Goal: Information Seeking & Learning: Learn about a topic

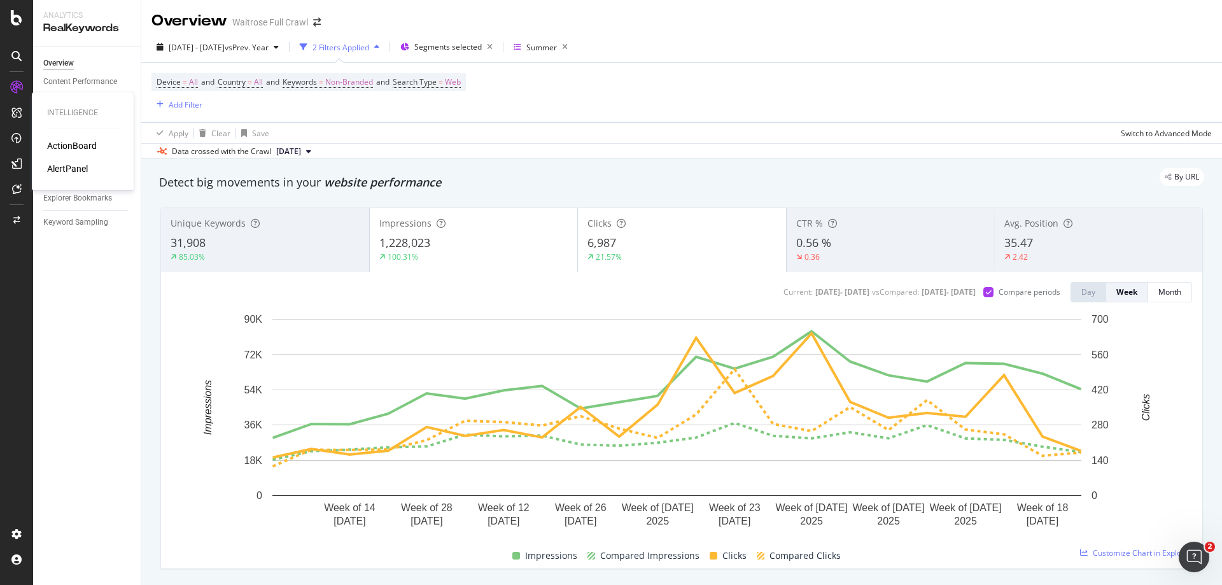
scroll to position [1146, 0]
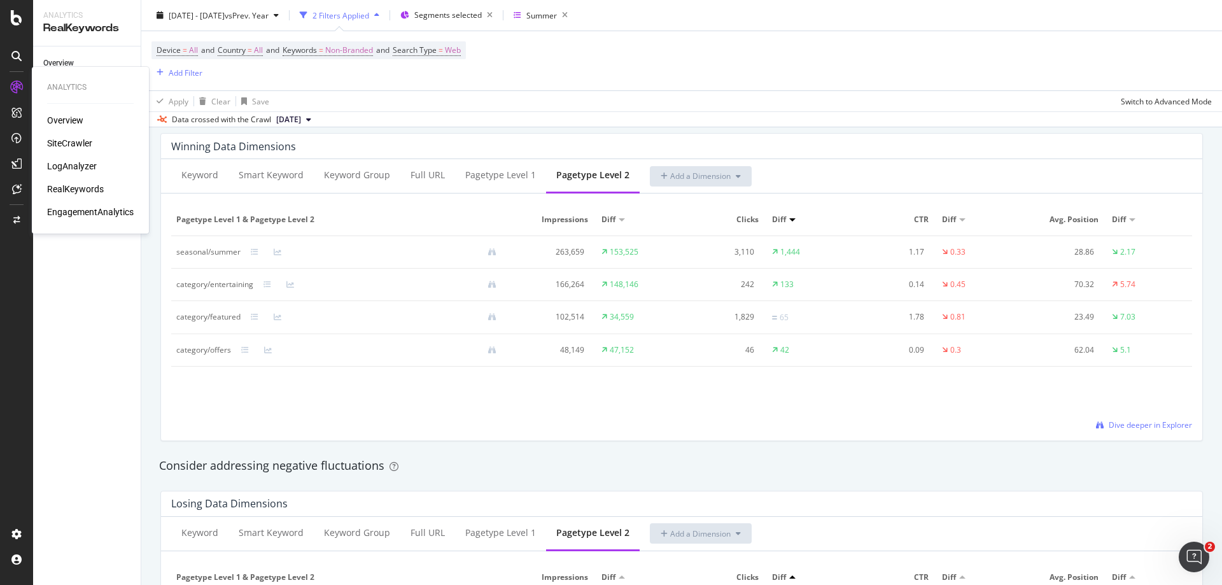
click at [62, 167] on div "LogAnalyzer" at bounding box center [72, 166] width 50 height 13
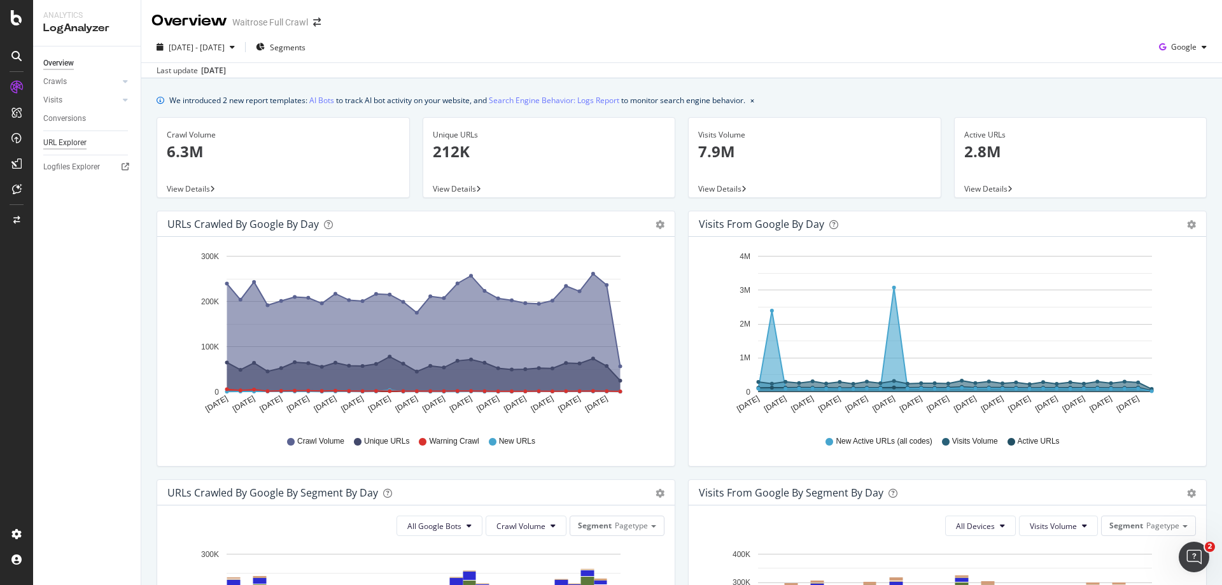
click at [64, 144] on div "URL Explorer" at bounding box center [64, 142] width 43 height 13
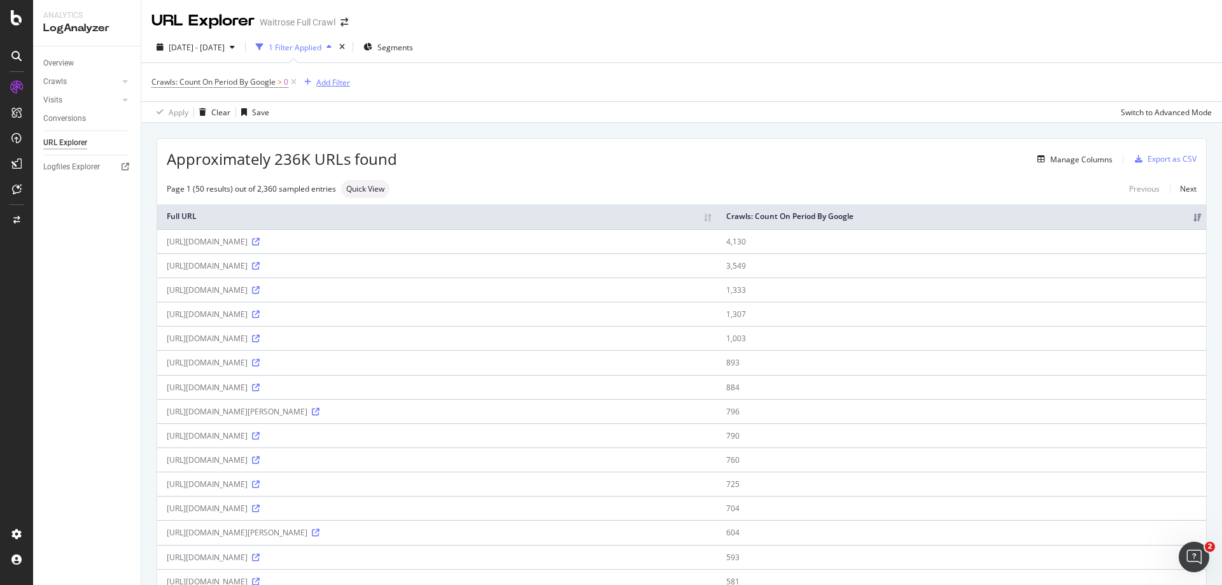
click at [331, 84] on div "Add Filter" at bounding box center [333, 82] width 34 height 11
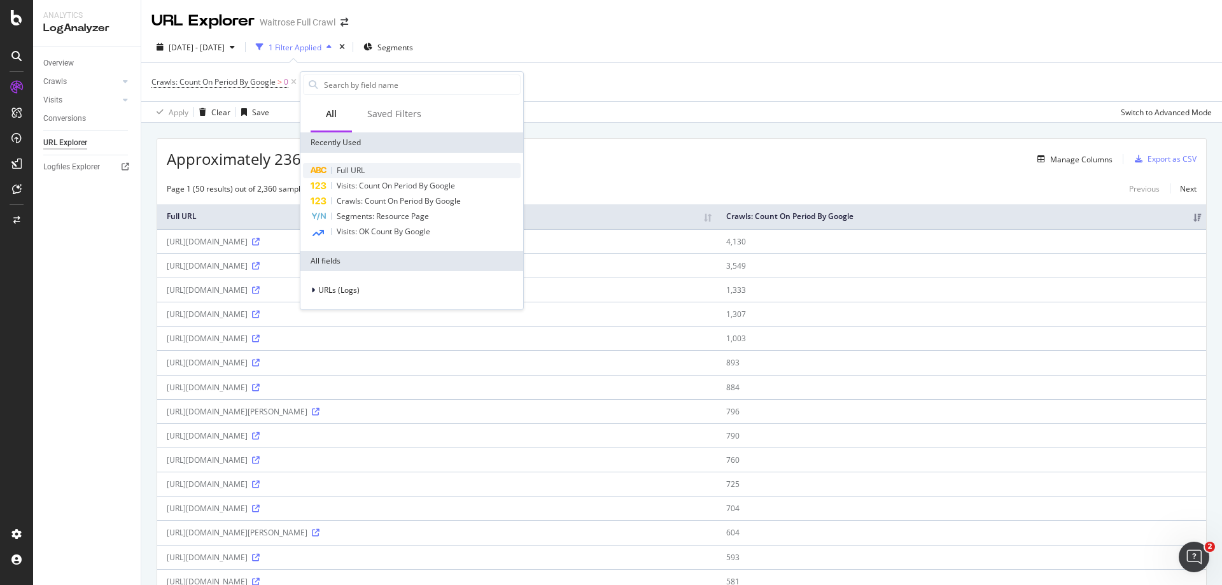
click at [351, 168] on span "Full URL" at bounding box center [351, 170] width 28 height 11
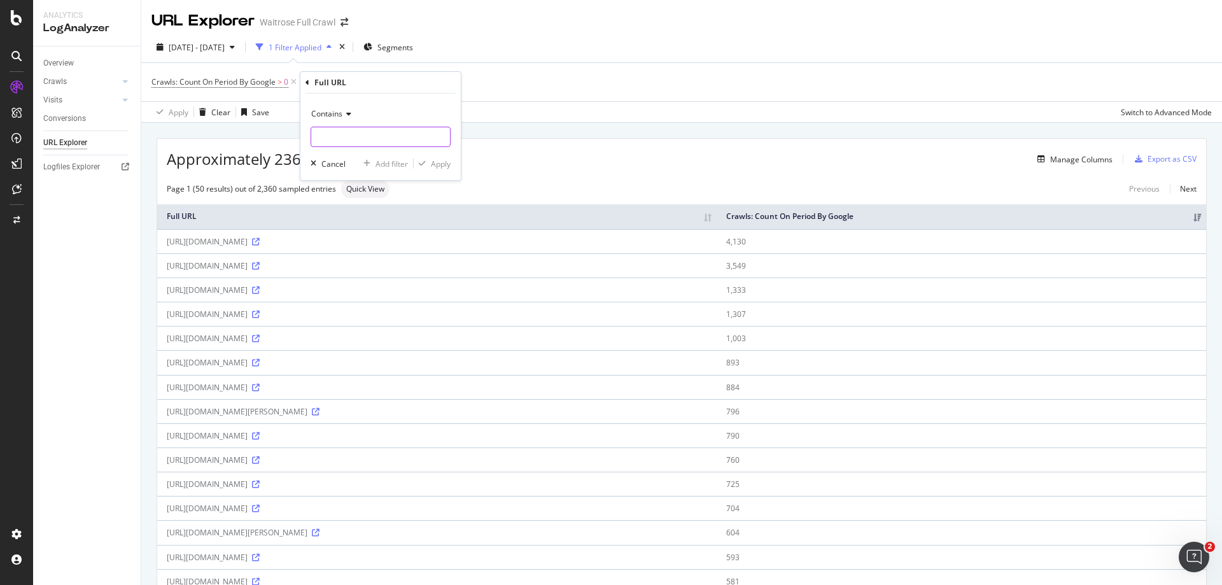
click at [337, 130] on input "text" at bounding box center [380, 137] width 139 height 20
type input "/featured/"
click at [439, 164] on div "Apply" at bounding box center [441, 163] width 20 height 11
click at [466, 83] on div "Add Filter" at bounding box center [459, 82] width 34 height 11
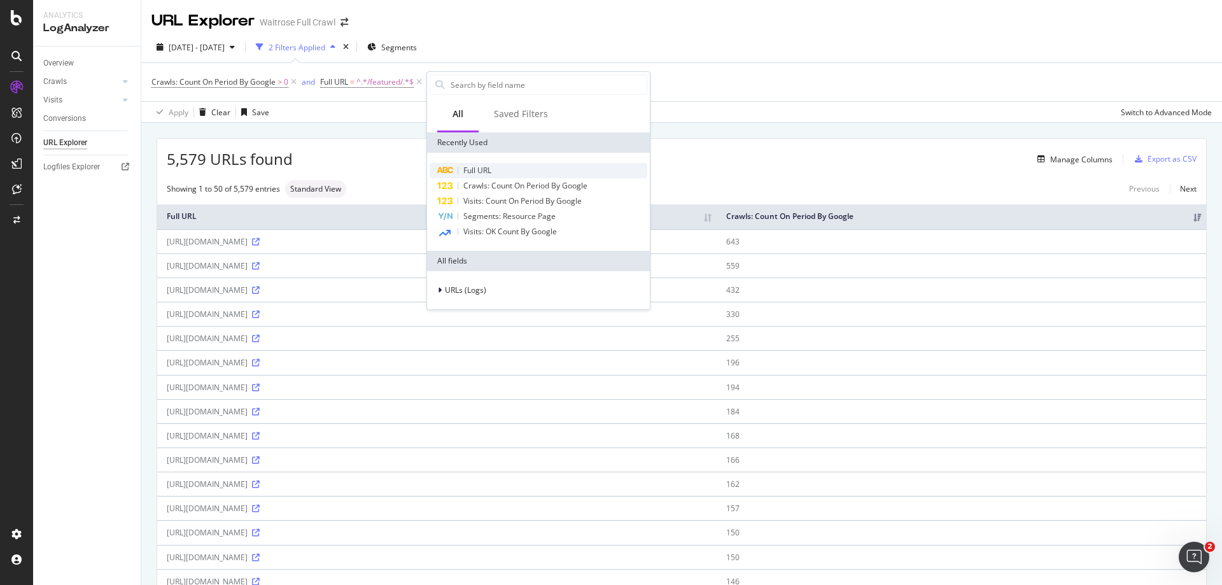
click at [487, 167] on span "Full URL" at bounding box center [477, 170] width 28 height 11
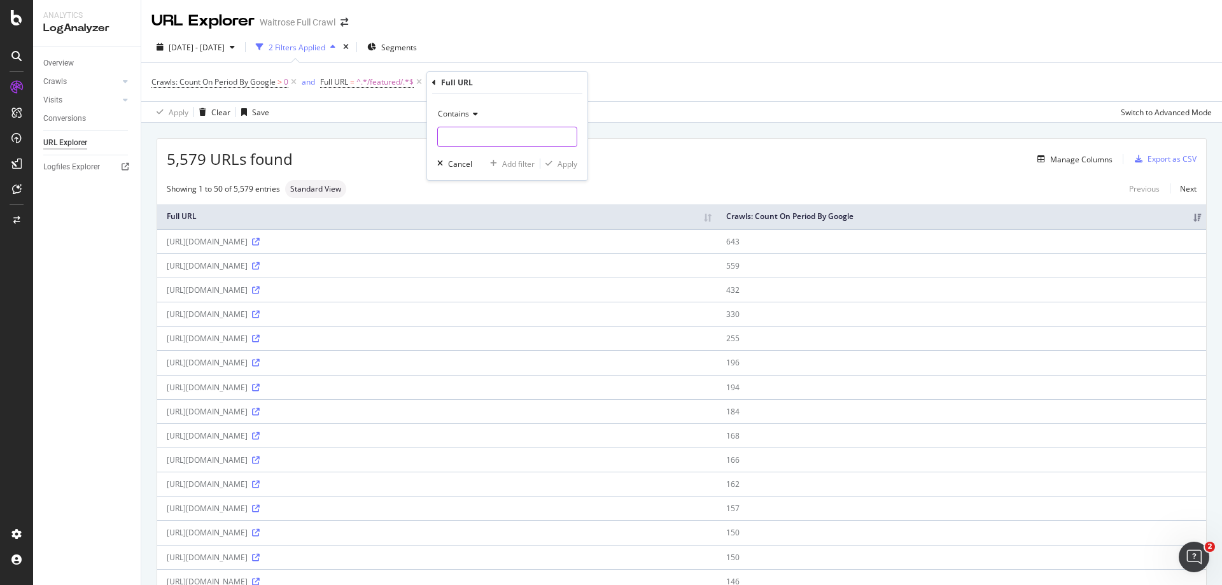
click at [475, 140] on input "text" at bounding box center [507, 137] width 139 height 20
click at [461, 109] on span "Contains" at bounding box center [453, 113] width 31 height 11
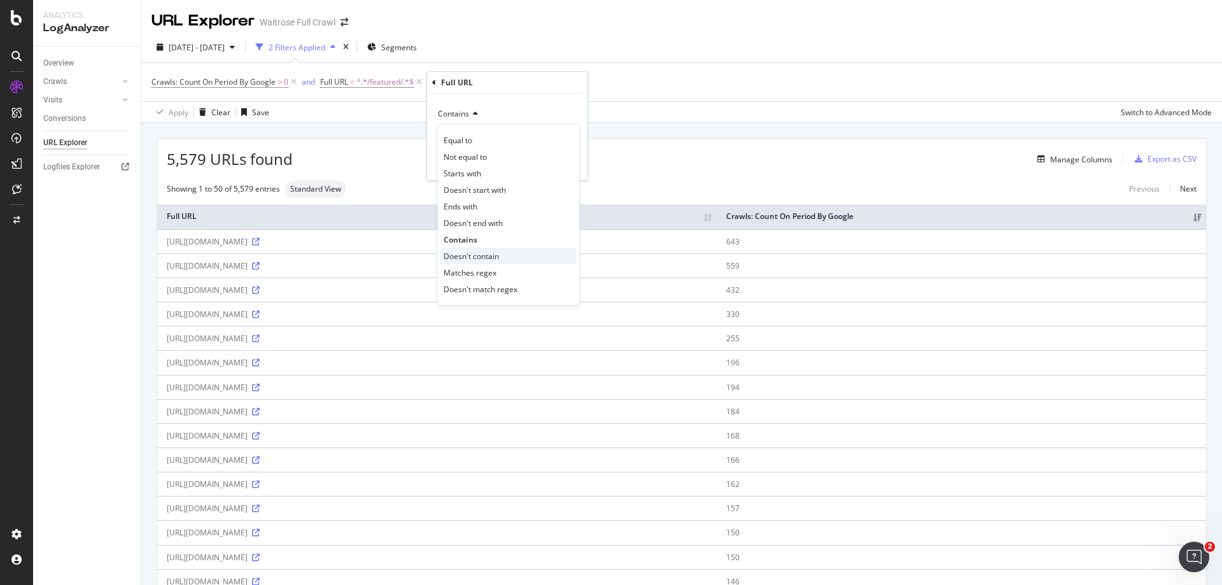
click at [486, 251] on span "Doesn't contain" at bounding box center [471, 256] width 55 height 11
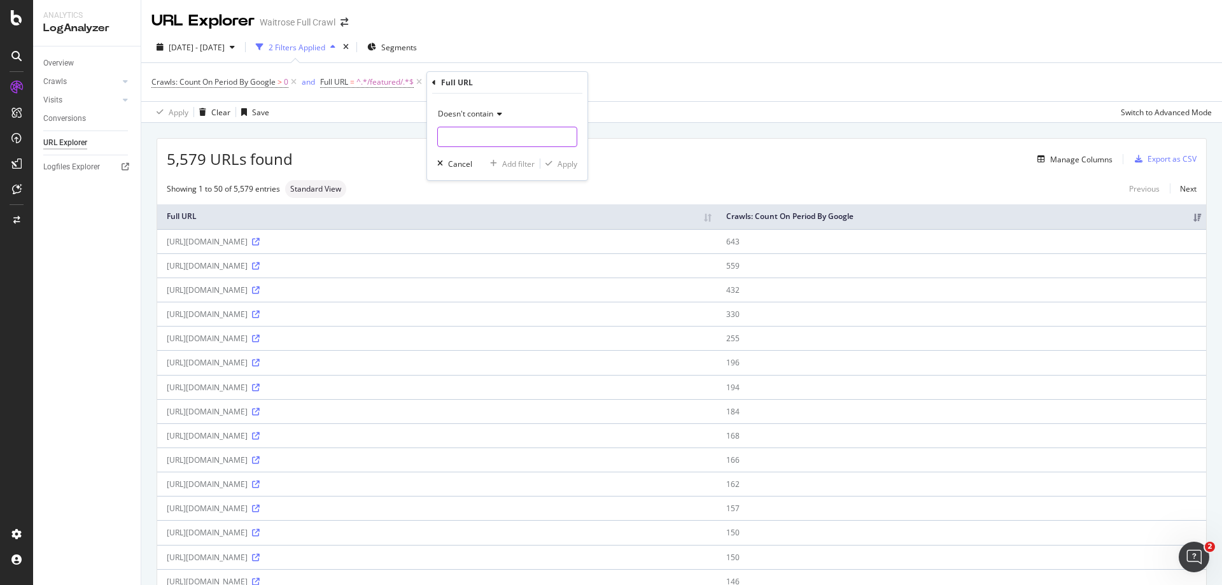
click at [470, 142] on input "text" at bounding box center [507, 137] width 139 height 20
type input "/meal-deals"
click at [559, 160] on div "Apply" at bounding box center [568, 163] width 20 height 11
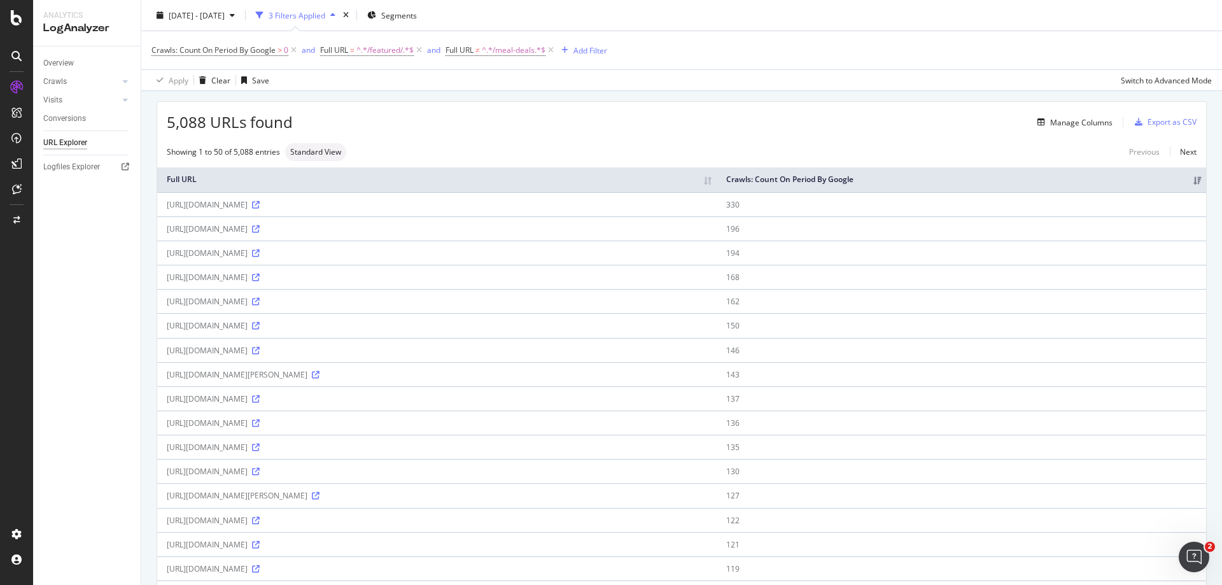
scroll to position [36, 0]
drag, startPoint x: 516, startPoint y: 255, endPoint x: 167, endPoint y: 255, distance: 348.1
click at [167, 255] on div "[URL][DOMAIN_NAME]" at bounding box center [437, 253] width 540 height 11
copy div "[URL][DOMAIN_NAME]"
click at [437, 254] on div "[URL][DOMAIN_NAME]" at bounding box center [437, 253] width 540 height 11
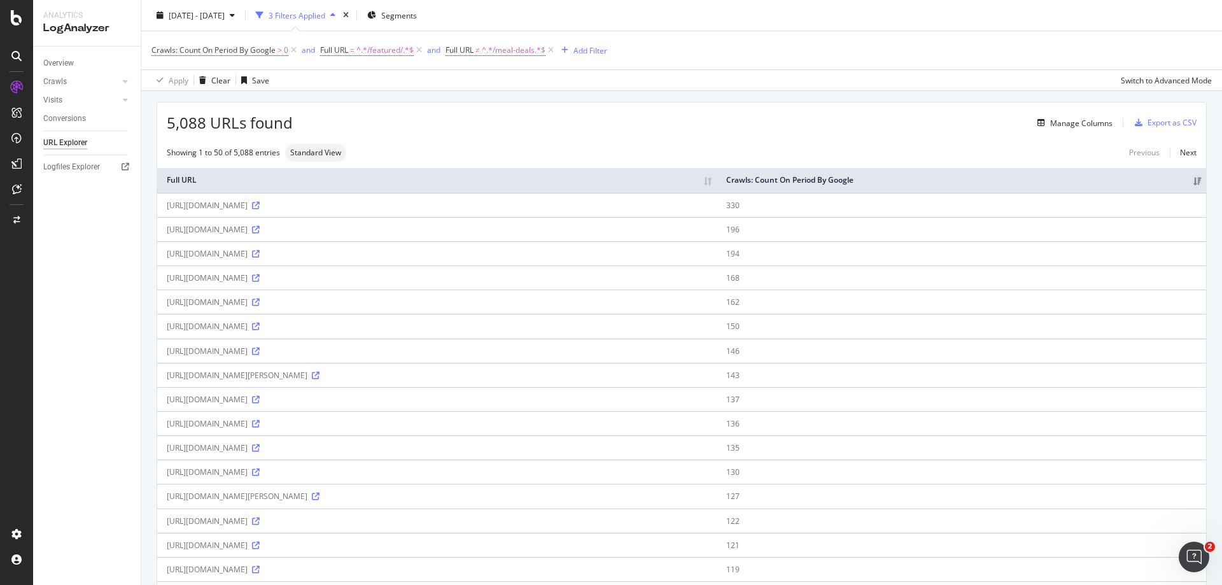
drag, startPoint x: 167, startPoint y: 256, endPoint x: 516, endPoint y: 256, distance: 349.4
click at [516, 256] on div "[URL][DOMAIN_NAME]" at bounding box center [437, 253] width 540 height 11
copy div "[URL][DOMAIN_NAME]"
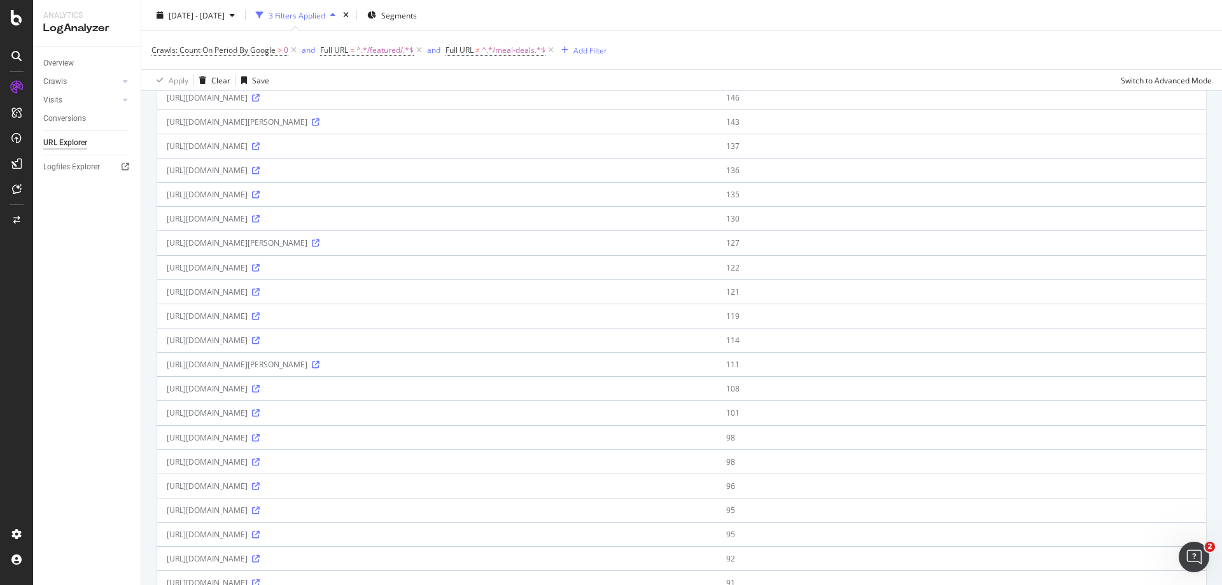
scroll to position [100, 0]
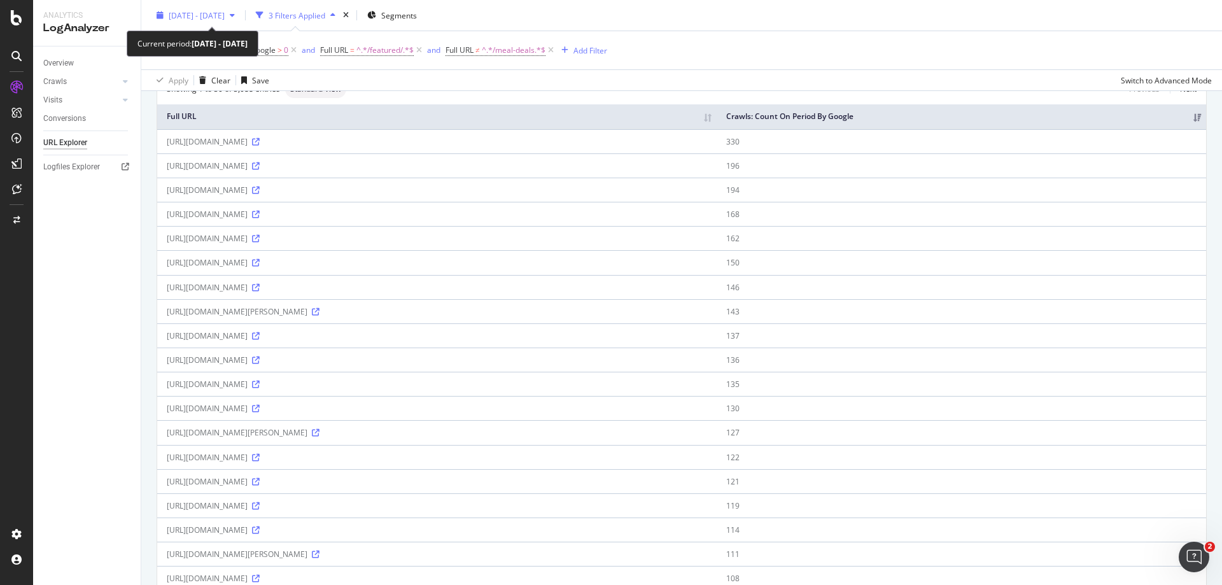
click at [210, 11] on span "[DATE] - [DATE]" at bounding box center [197, 15] width 56 height 11
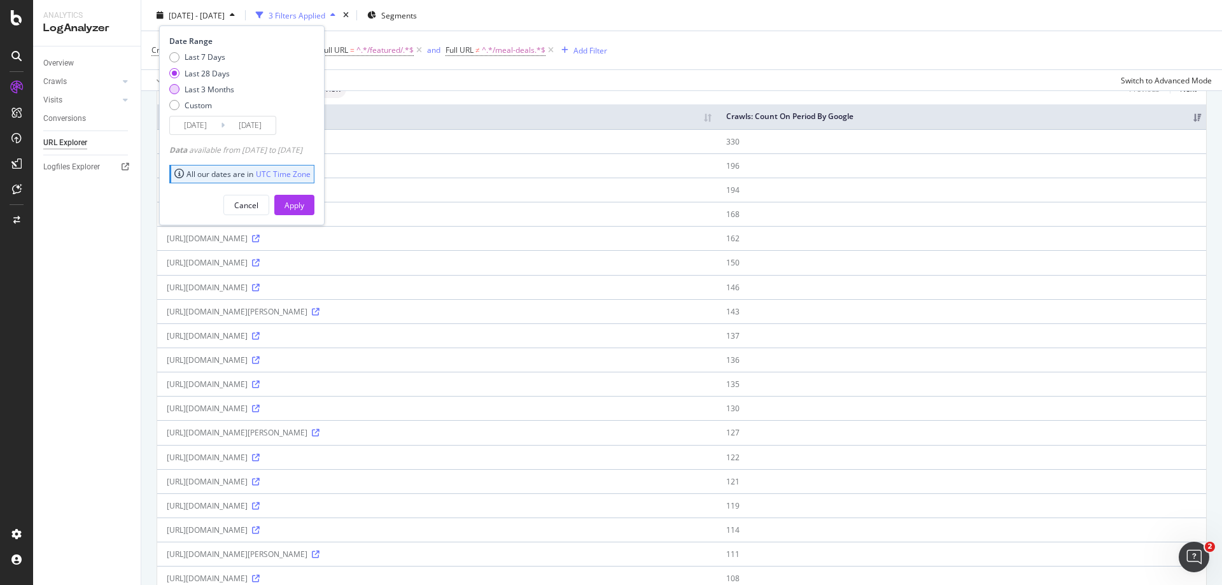
click at [174, 91] on div "Last 3 Months" at bounding box center [174, 89] width 10 height 10
type input "[DATE]"
click at [304, 214] on div "Apply" at bounding box center [294, 204] width 20 height 19
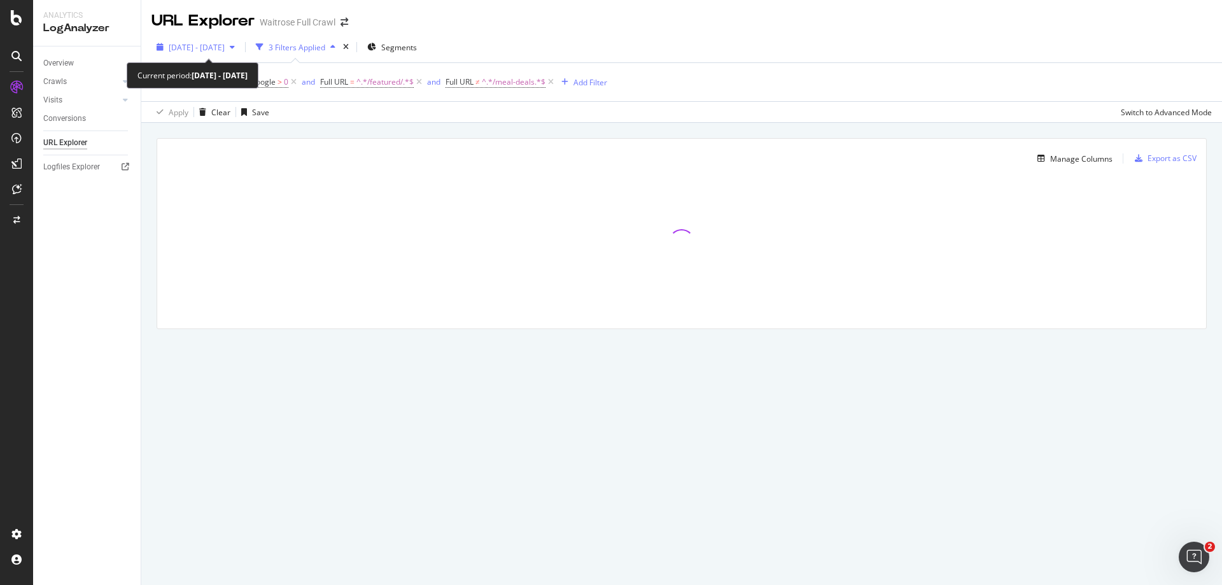
click at [225, 45] on span "[DATE] - [DATE]" at bounding box center [197, 47] width 56 height 11
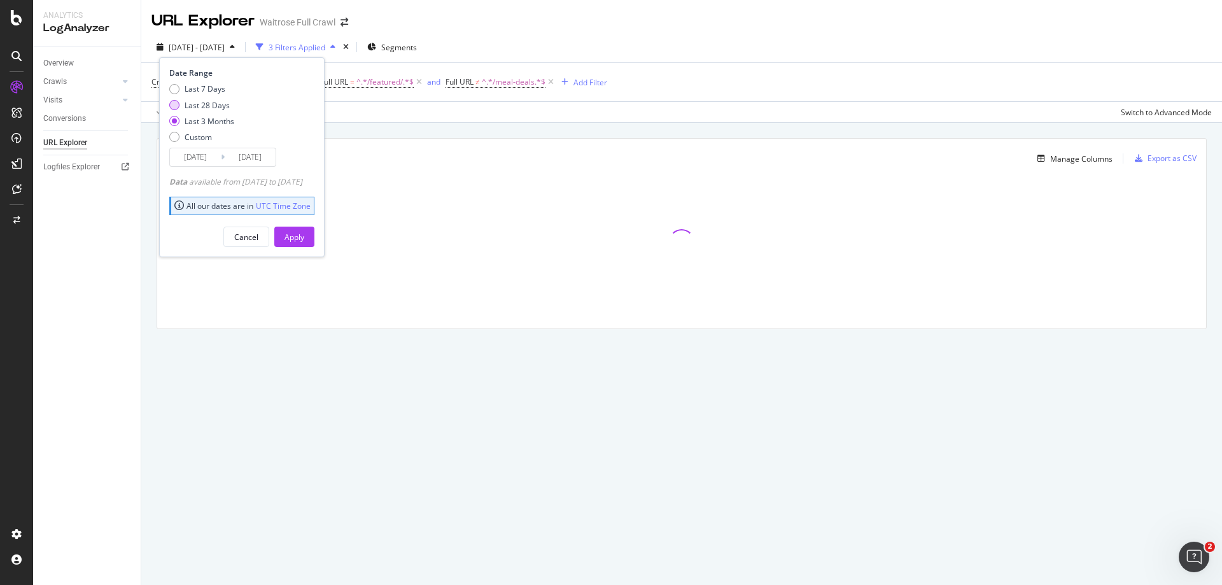
click at [174, 106] on div "Last 28 Days" at bounding box center [174, 105] width 10 height 10
type input "[DATE]"
click at [304, 237] on div "Apply" at bounding box center [294, 237] width 20 height 11
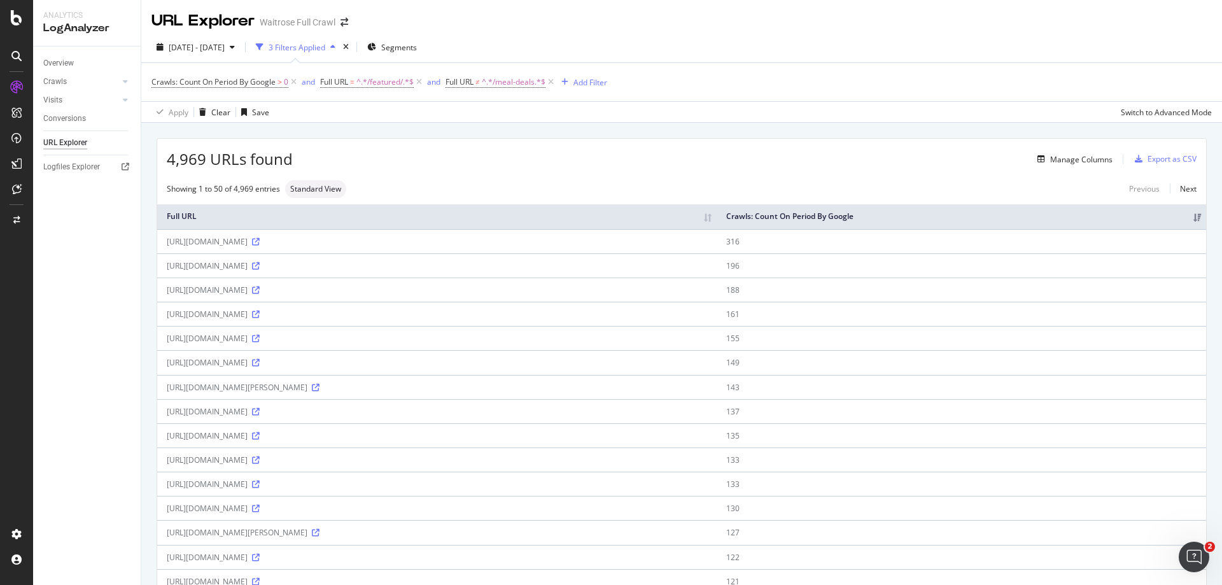
drag, startPoint x: 410, startPoint y: 486, endPoint x: 378, endPoint y: 484, distance: 31.9
click at [378, 484] on div "[URL][DOMAIN_NAME]" at bounding box center [437, 484] width 540 height 11
drag, startPoint x: 167, startPoint y: 483, endPoint x: 412, endPoint y: 489, distance: 245.7
click at [412, 489] on div "[URL][DOMAIN_NAME]" at bounding box center [437, 484] width 540 height 11
copy div "[URL][DOMAIN_NAME]"
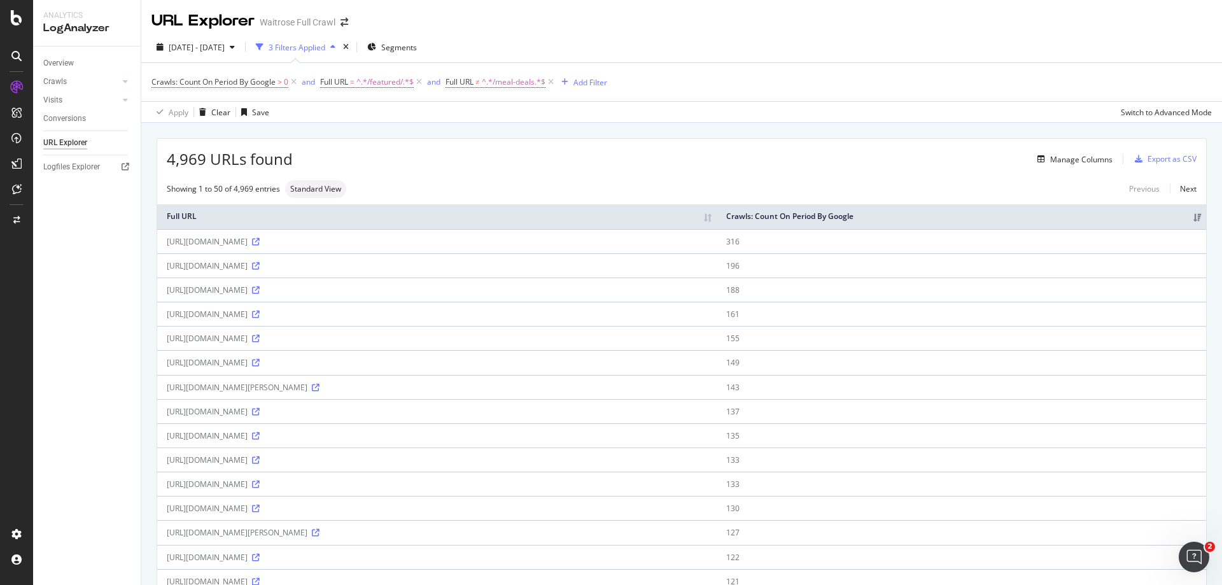
click at [1154, 161] on div "Export as CSV" at bounding box center [1171, 158] width 49 height 11
click at [417, 48] on span "Segments" at bounding box center [399, 47] width 36 height 11
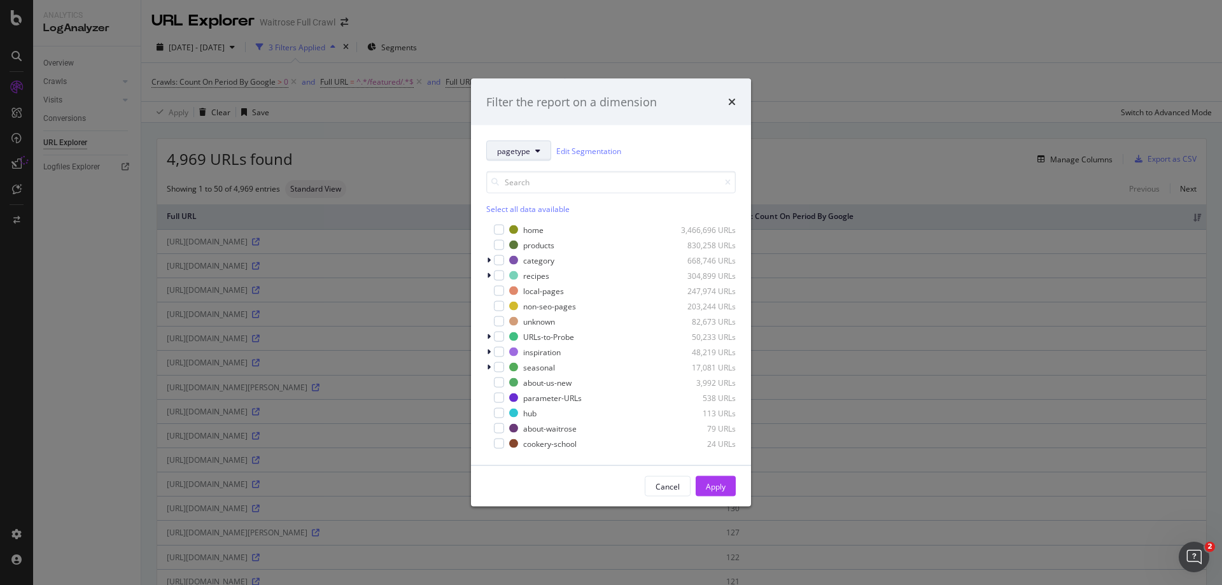
click at [515, 145] on span "pagetype" at bounding box center [513, 150] width 33 height 11
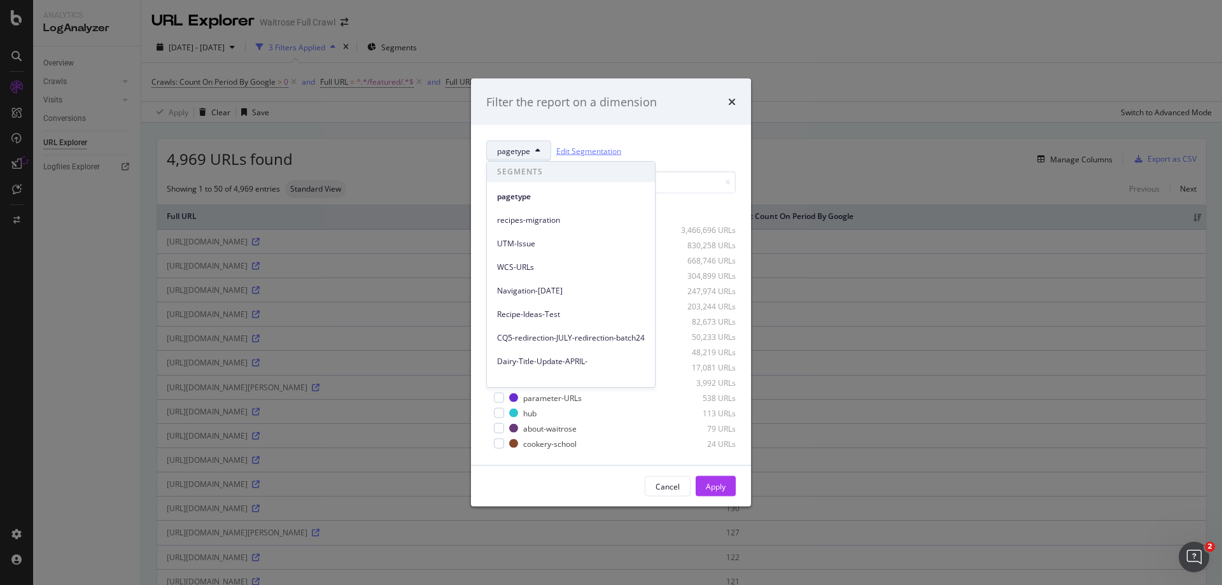
click at [589, 152] on link "Edit Segmentation" at bounding box center [588, 150] width 65 height 13
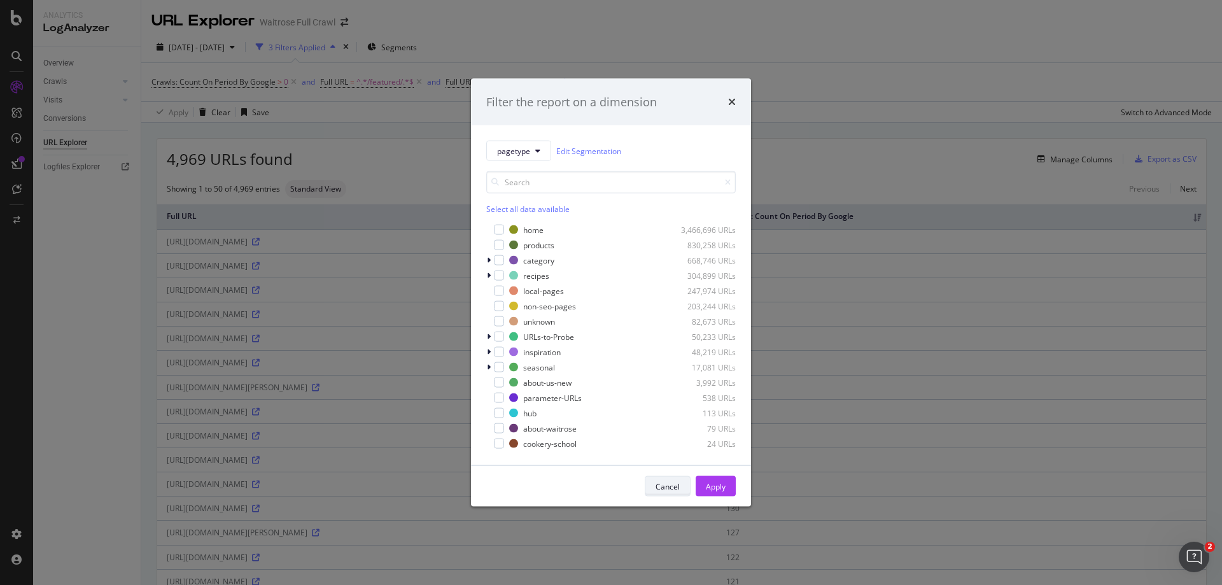
click at [659, 484] on div "Cancel" at bounding box center [668, 485] width 24 height 11
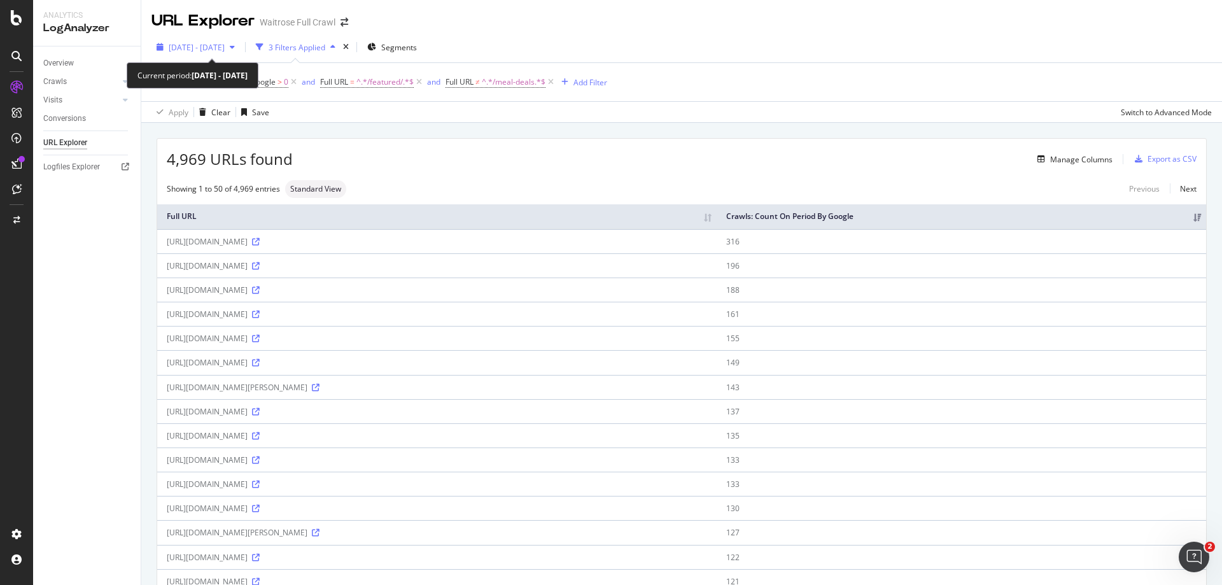
click at [190, 52] on span "[DATE] - [DATE]" at bounding box center [197, 47] width 56 height 11
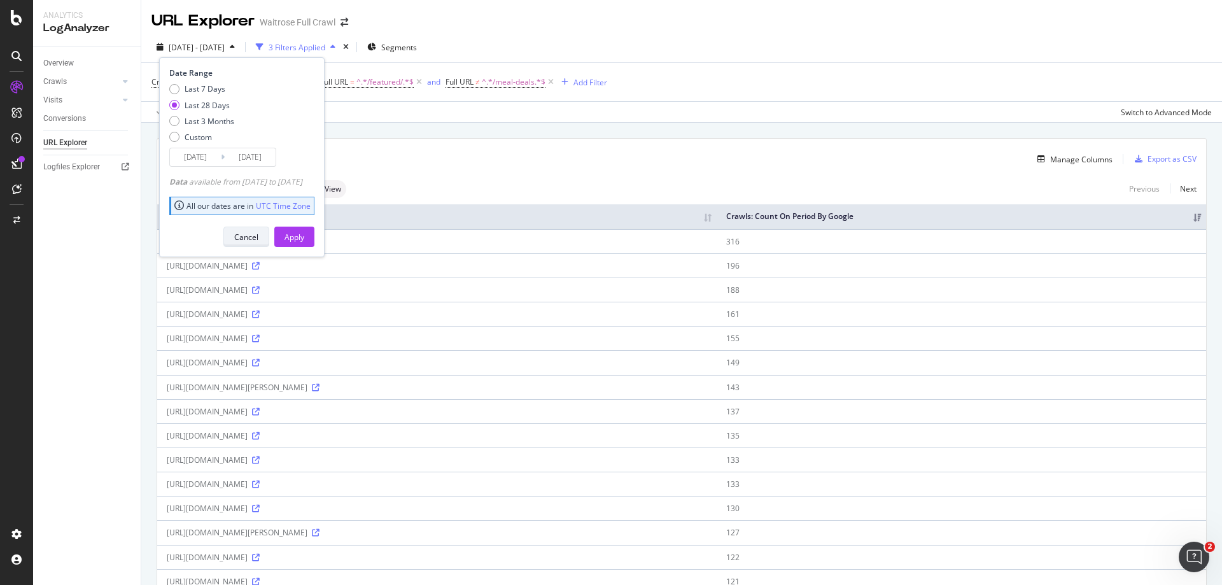
click at [258, 242] on div "Cancel" at bounding box center [246, 237] width 24 height 11
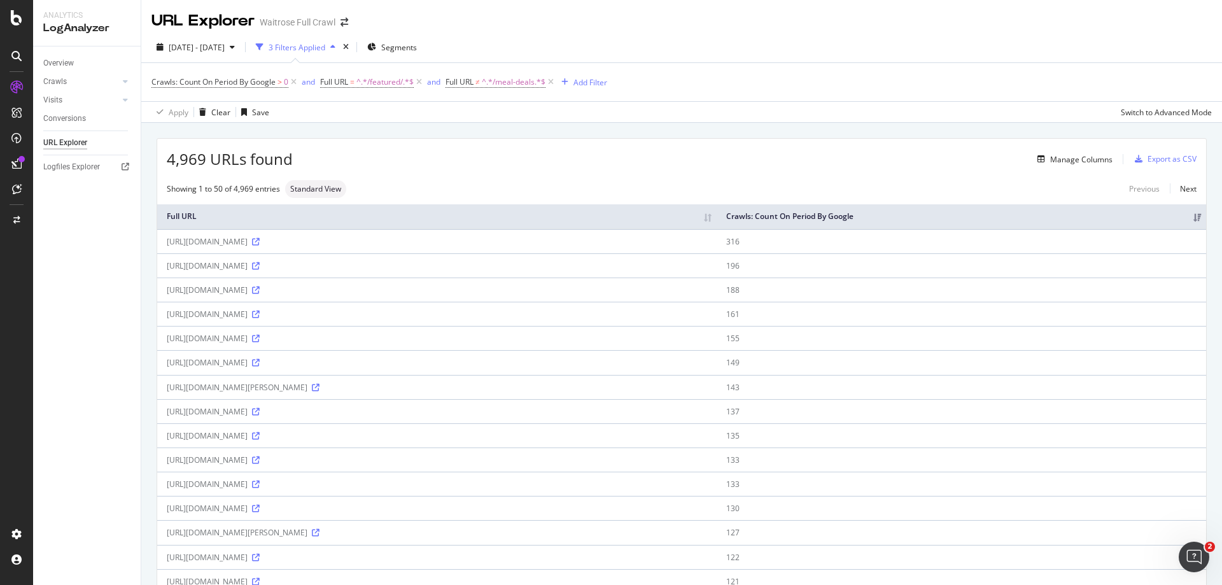
drag, startPoint x: 516, startPoint y: 290, endPoint x: 166, endPoint y: 288, distance: 349.4
click at [166, 288] on td "[URL][DOMAIN_NAME]" at bounding box center [436, 289] width 559 height 24
copy div "[URL][DOMAIN_NAME]"
click at [510, 290] on div "[URL][DOMAIN_NAME]" at bounding box center [437, 289] width 540 height 11
click at [516, 288] on div "[URL][DOMAIN_NAME]" at bounding box center [437, 289] width 540 height 11
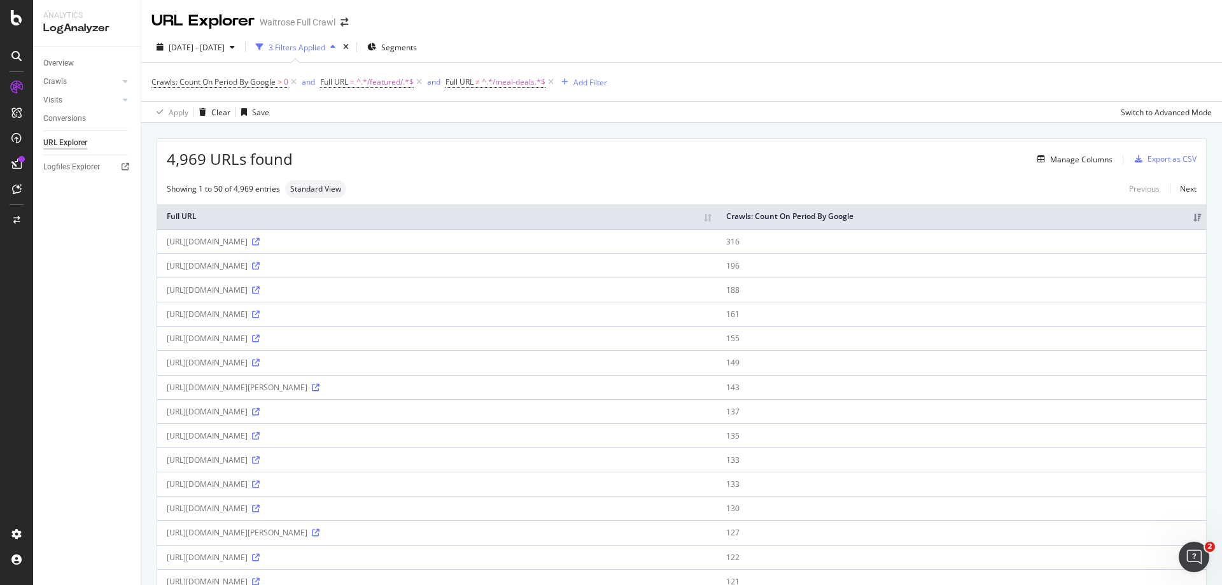
drag, startPoint x: 167, startPoint y: 291, endPoint x: 516, endPoint y: 296, distance: 348.8
click at [516, 296] on td "[URL][DOMAIN_NAME]" at bounding box center [436, 289] width 559 height 24
copy div "[URL][DOMAIN_NAME]"
click at [417, 48] on span "Segments" at bounding box center [399, 47] width 36 height 11
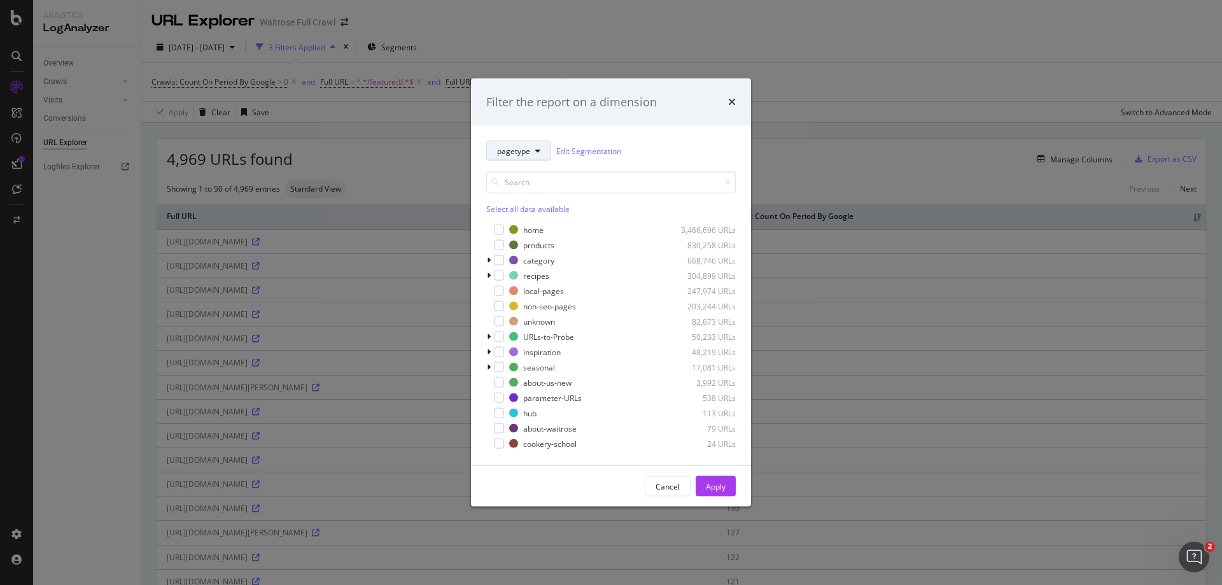
click at [516, 148] on span "pagetype" at bounding box center [513, 150] width 33 height 11
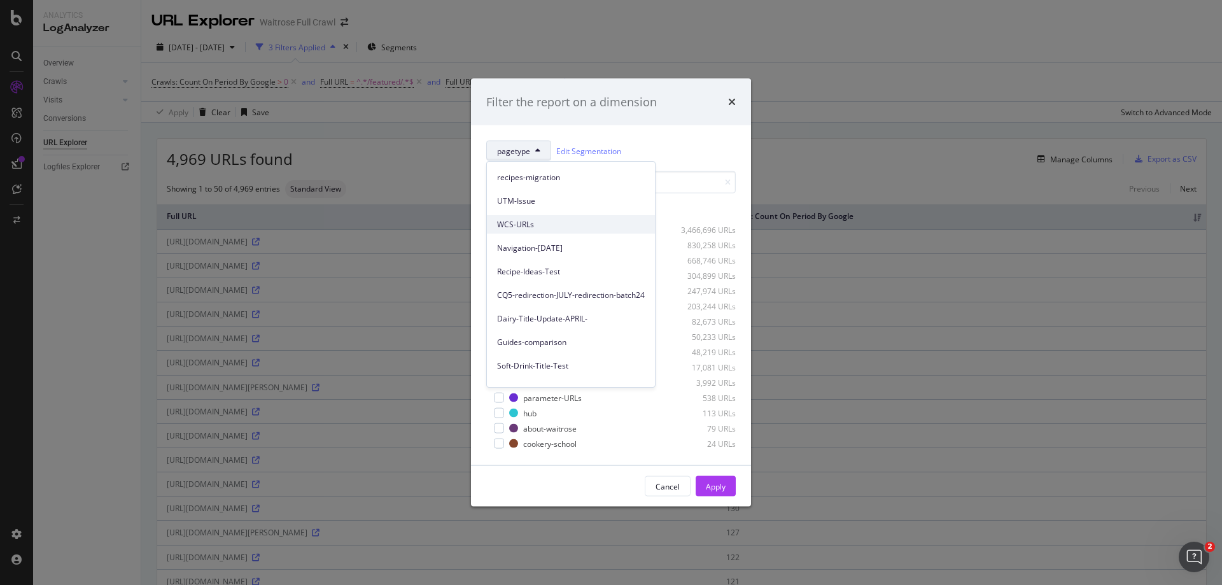
scroll to position [106, 0]
click at [730, 102] on icon "times" at bounding box center [732, 102] width 8 height 10
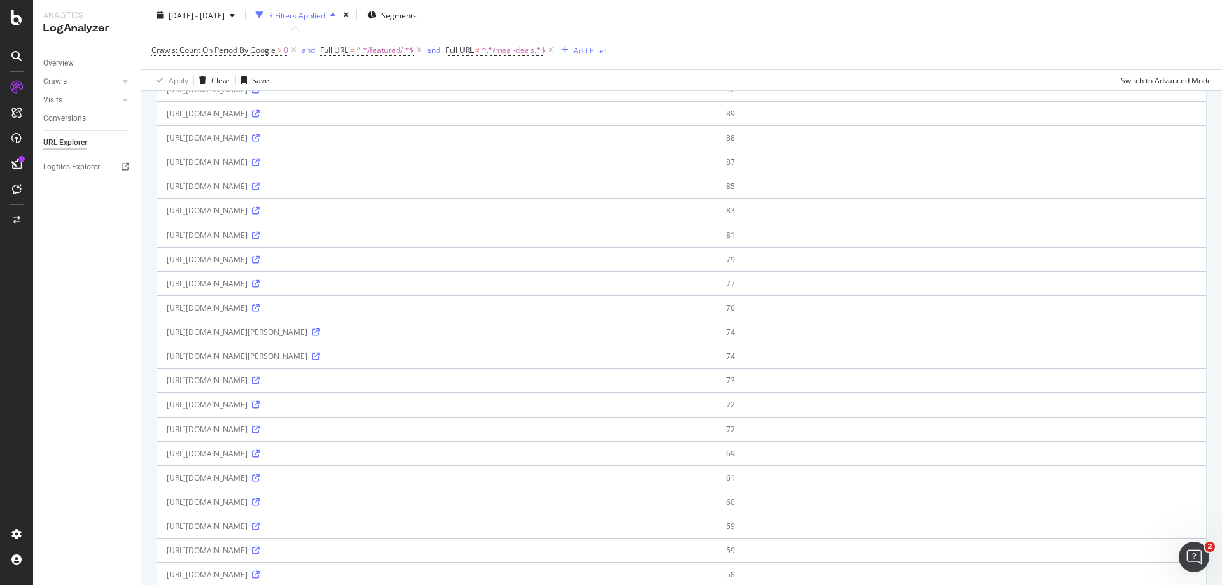
scroll to position [927, 0]
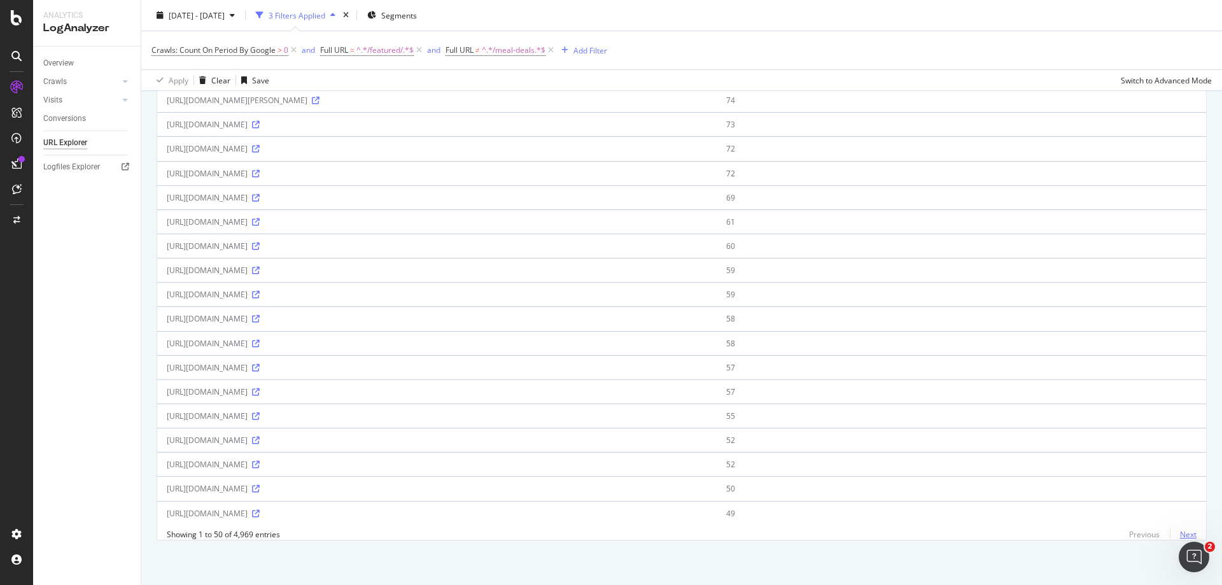
click at [1177, 536] on link "Next" at bounding box center [1183, 534] width 27 height 18
click at [1175, 537] on link "Next" at bounding box center [1183, 534] width 27 height 18
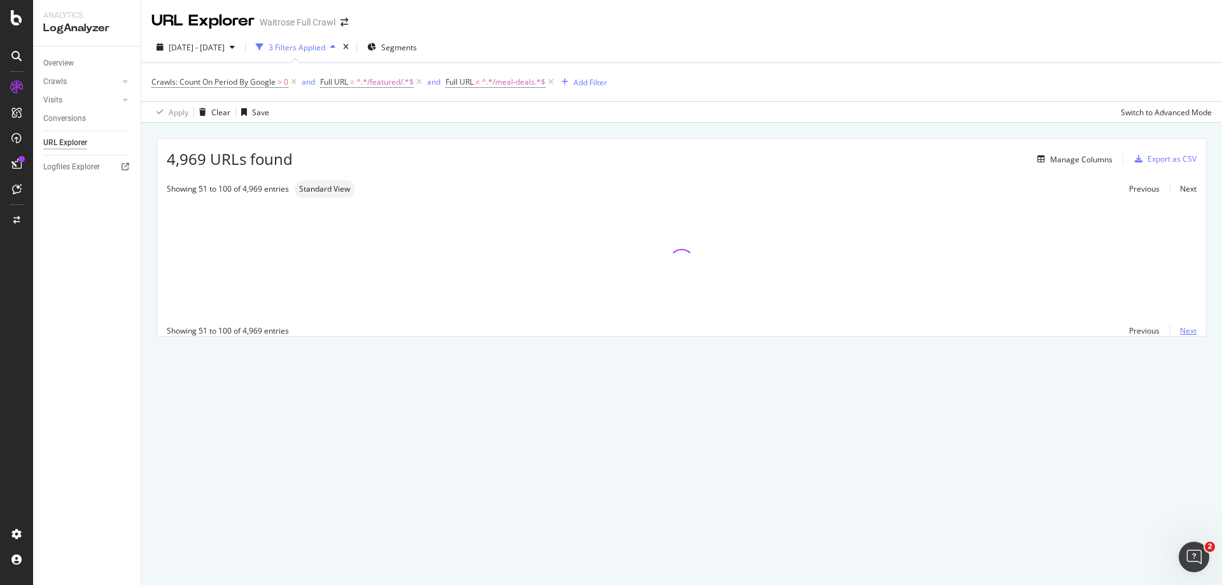
scroll to position [0, 0]
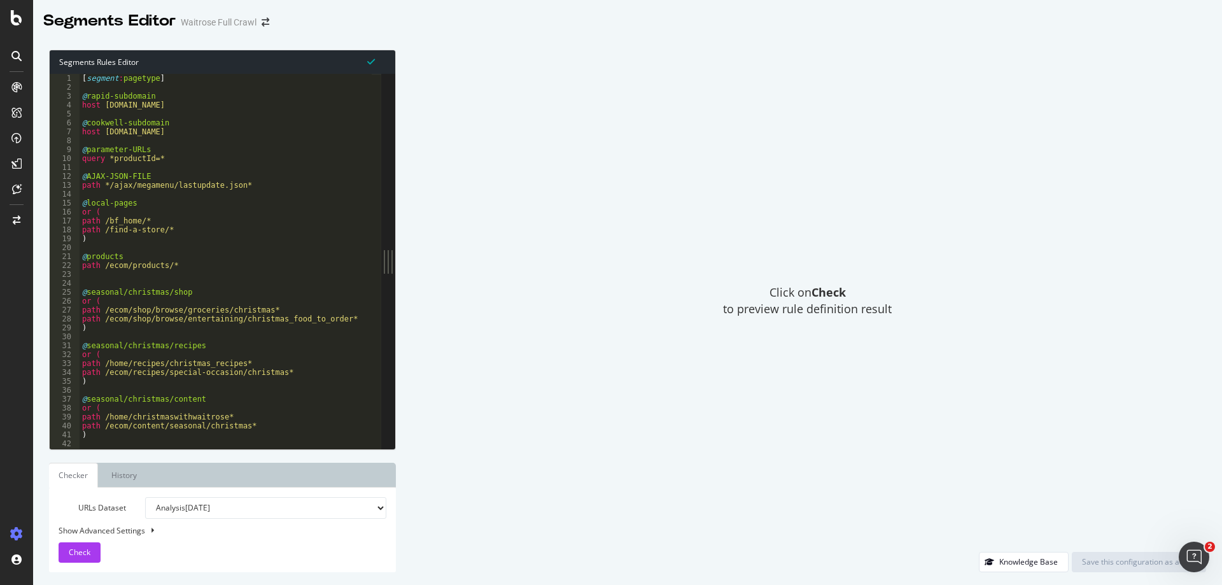
click at [158, 250] on div "[ segment : pagetype ] @ rapid-subdomain host [DOMAIN_NAME] @ cookwell-subdomai…" at bounding box center [397, 265] width 635 height 383
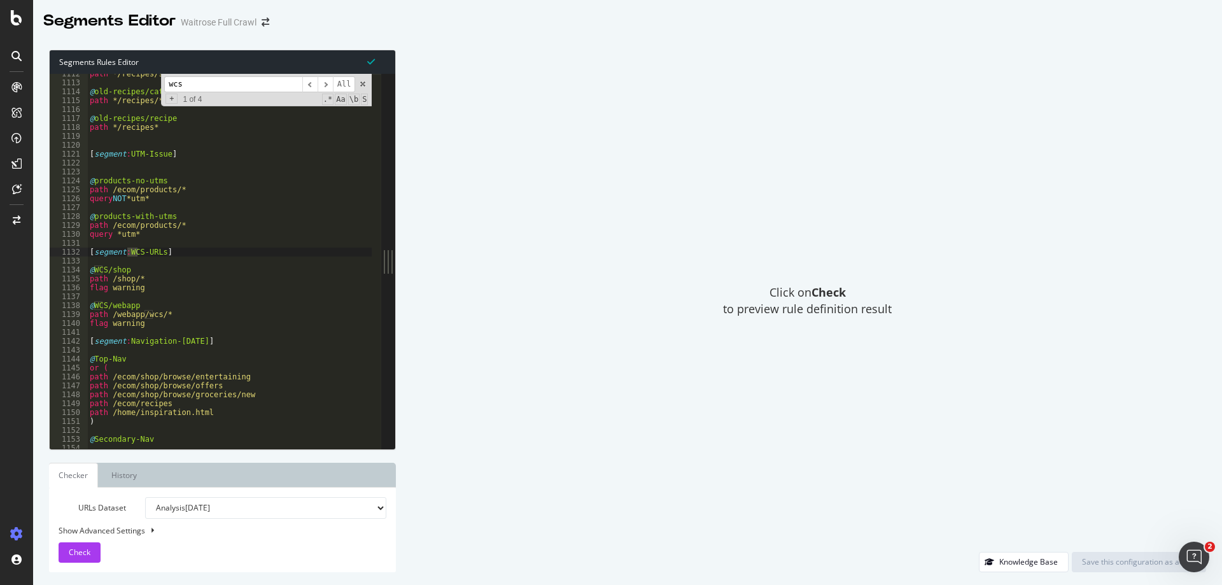
scroll to position [3464, 0]
type input "wcs"
click at [328, 85] on span "​" at bounding box center [325, 84] width 15 height 16
click at [180, 255] on div "path */recipes/steak* @ old-recipes/category path */recipes/* @ old-recipes/rec…" at bounding box center [404, 260] width 635 height 383
drag, startPoint x: 188, startPoint y: 253, endPoint x: 37, endPoint y: 253, distance: 150.8
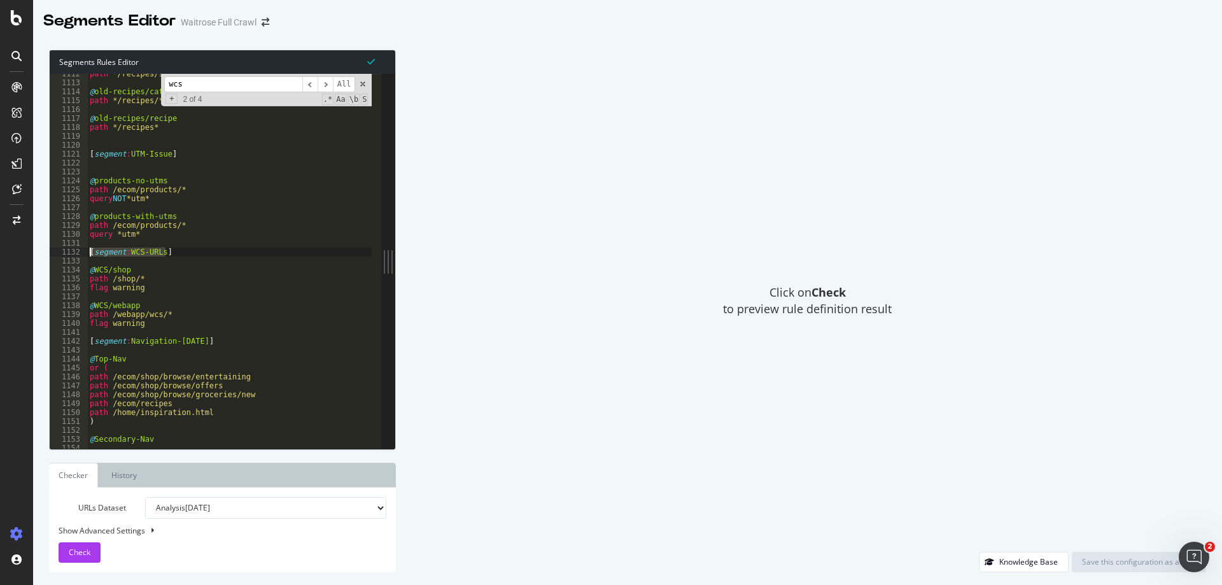
click at [37, 253] on div "Segments Rules Editor [segment:WCS-URLs] 1112 1113 1114 1115 1116 1117 1118 111…" at bounding box center [627, 311] width 1189 height 548
click at [113, 279] on div "path */recipes/steak* @ old-recipes/category path */recipes/* @ old-recipes/rec…" at bounding box center [404, 260] width 635 height 383
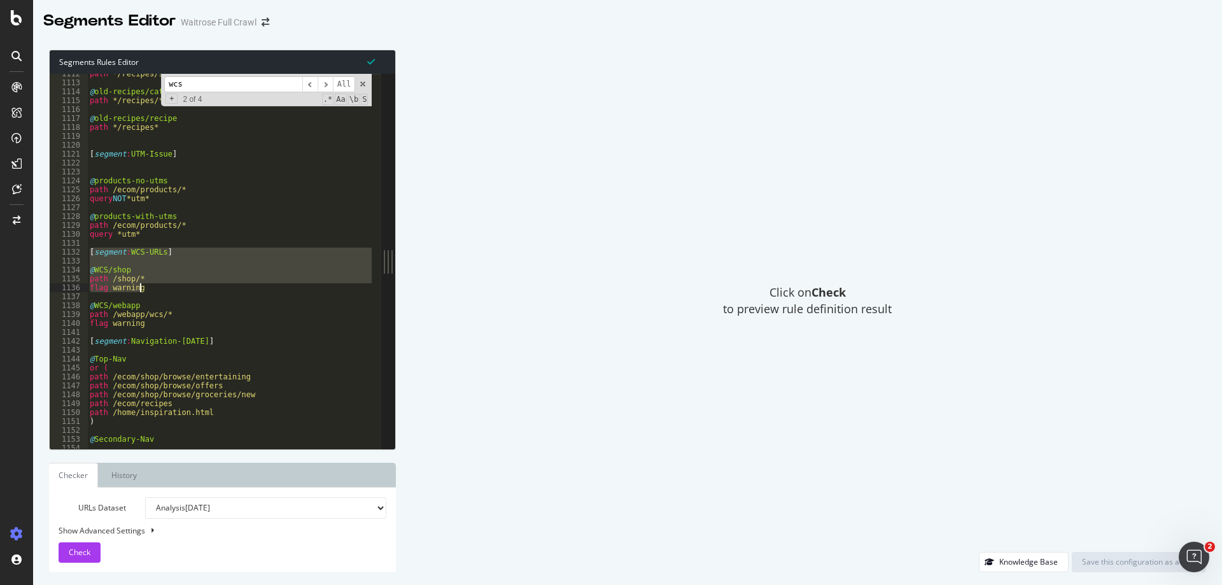
drag, startPoint x: 91, startPoint y: 252, endPoint x: 172, endPoint y: 290, distance: 89.1
click at [172, 290] on div "path */recipes/steak* @ old-recipes/category path */recipes/* @ old-recipes/rec…" at bounding box center [404, 260] width 635 height 383
type textarea "path /shop/* flag warning"
click at [120, 333] on div "path */recipes/steak* @ old-recipes/category path */recipes/* @ old-recipes/rec…" at bounding box center [404, 260] width 635 height 383
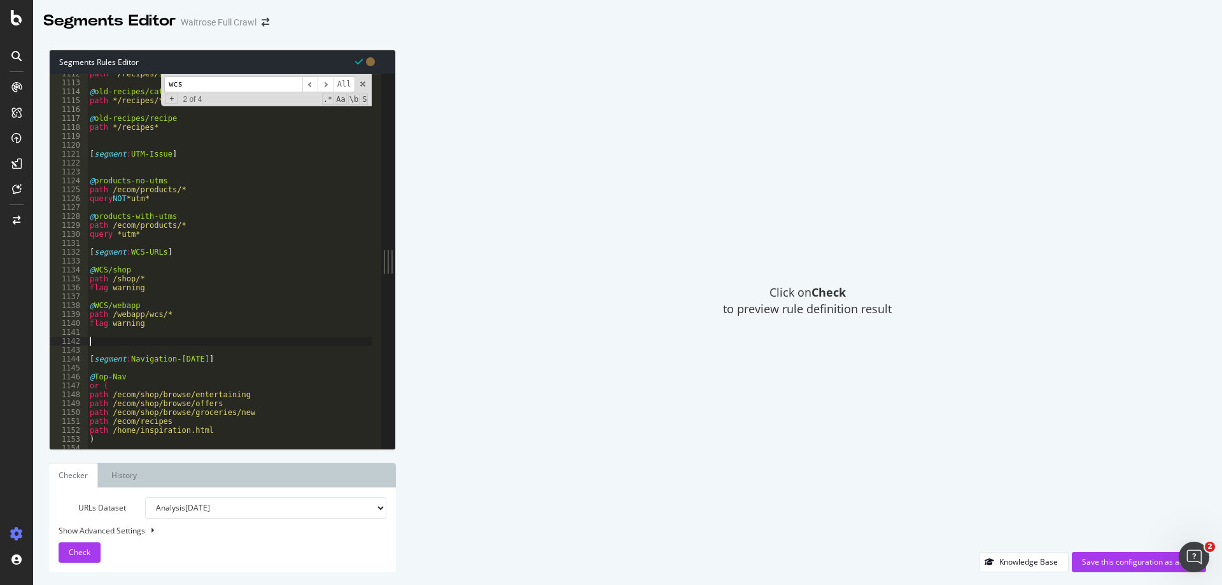
paste textarea "flag warning"
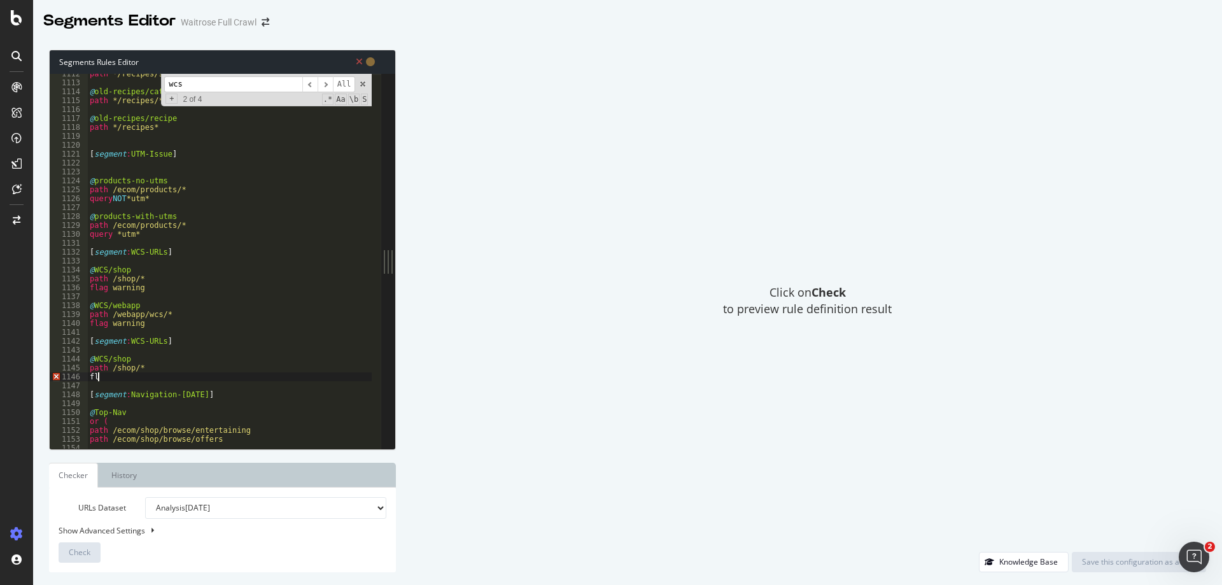
type textarea "f"
click at [159, 341] on div "path */recipes/steak* @ old-recipes/category path */recipes/* @ old-recipes/rec…" at bounding box center [404, 260] width 635 height 383
click at [150, 356] on div "path */recipes/steak* @ old-recipes/category path */recipes/* @ old-recipes/rec…" at bounding box center [404, 260] width 635 height 383
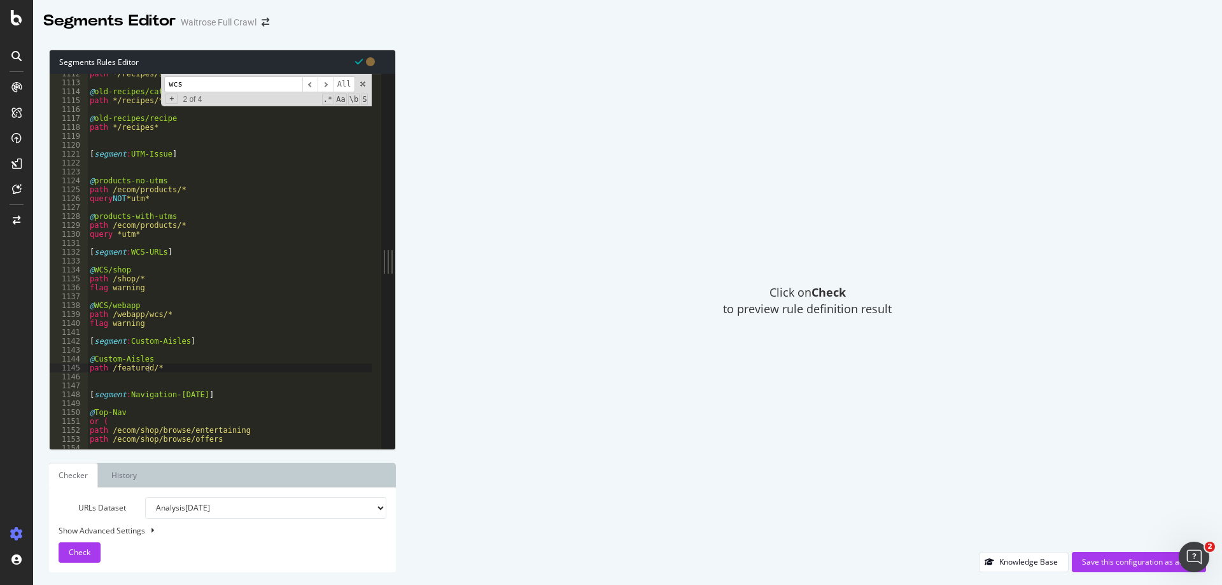
click at [164, 369] on div "path */recipes/steak* @ old-recipes/category path */recipes/* @ old-recipes/rec…" at bounding box center [404, 260] width 635 height 383
click at [151, 370] on div "path */recipes/steak* @ old-recipes/category path */recipes/* @ old-recipes/rec…" at bounding box center [404, 260] width 635 height 383
drag, startPoint x: 199, startPoint y: 368, endPoint x: 34, endPoint y: 368, distance: 165.5
click at [34, 368] on div "Segments Rules Editor path /featured/offers* 1112 1113 1114 1115 1116 1117 1118…" at bounding box center [627, 311] width 1189 height 548
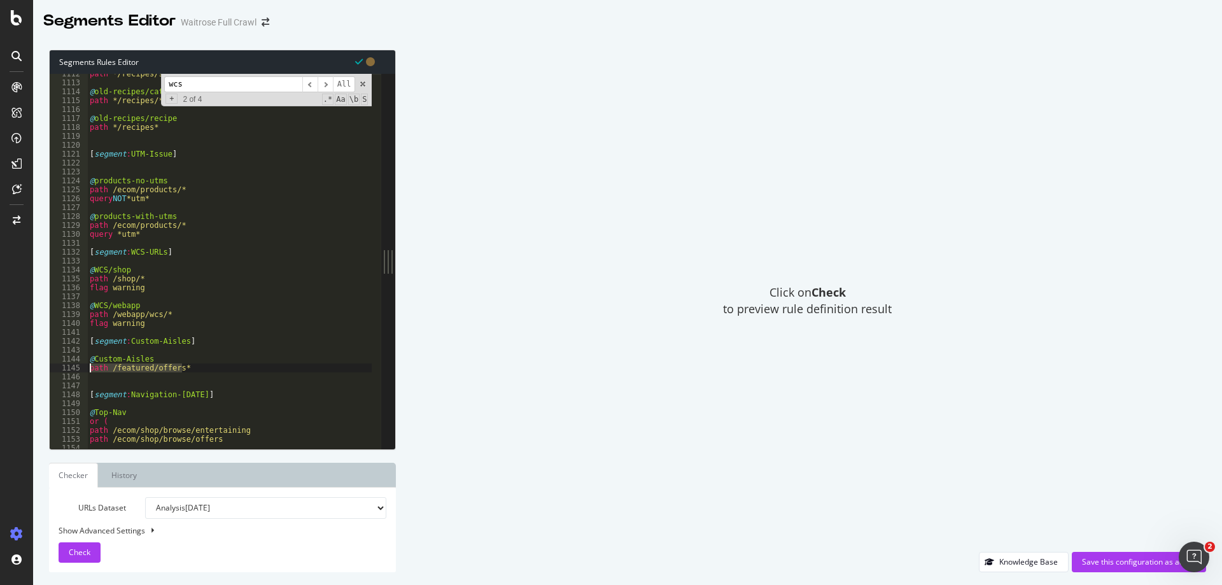
type textarea "path /featured/offers*"
click at [195, 365] on div "path */recipes/steak* @ old-recipes/category path */recipes/* @ old-recipes/rec…" at bounding box center [229, 261] width 284 height 375
paste textarea "path /featured/offers*"
click at [177, 375] on div "path */recipes/steak* @ old-recipes/category path */recipes/* @ old-recipes/rec…" at bounding box center [404, 260] width 635 height 383
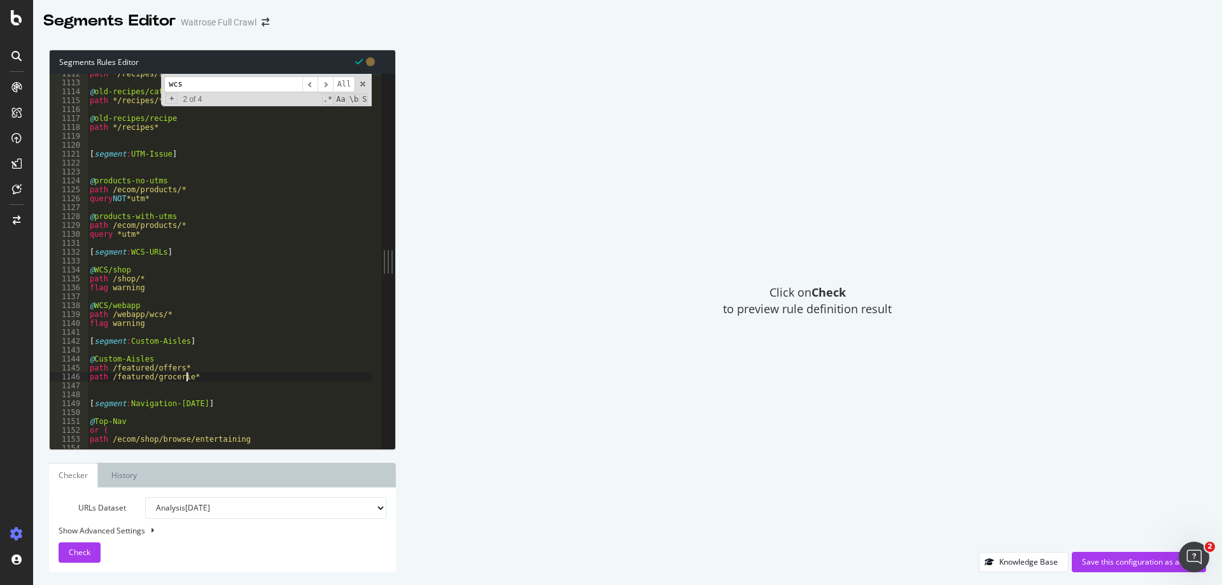
scroll to position [0, 8]
click at [167, 360] on div "path */recipes/steak* @ old-recipes/category path */recipes/* @ old-recipes/rec…" at bounding box center [404, 260] width 635 height 383
type textarea "@Custom-Aisles"
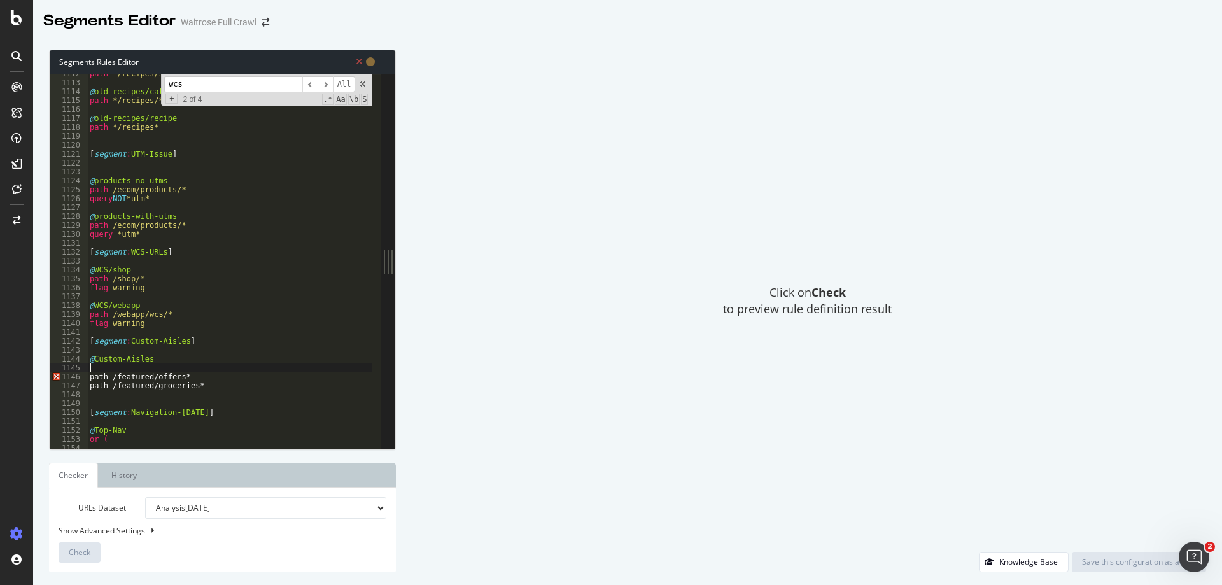
scroll to position [0, 0]
type textarea "or ("
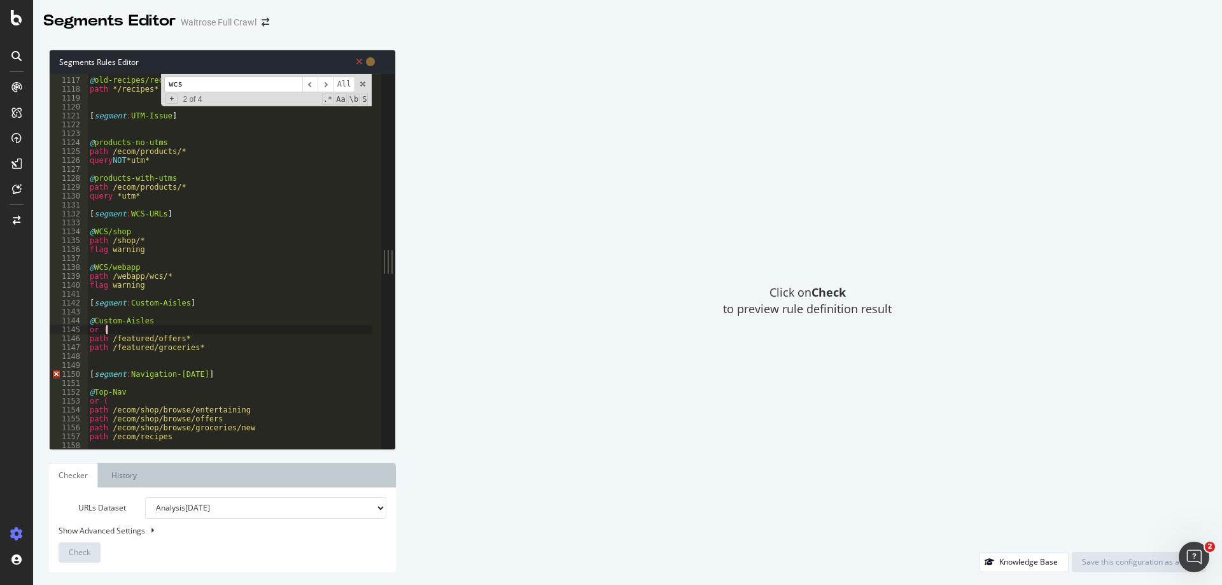
scroll to position [3474, 0]
click at [113, 360] on div "@ old-recipes/recipe path */recipes* [ segment : UTM-Issue ] @ products-no-utms…" at bounding box center [404, 258] width 635 height 383
click at [115, 328] on div "@ old-recipes/recipe path */recipes* [ segment : UTM-Issue ] @ products-no-utms…" at bounding box center [404, 258] width 635 height 383
type textarea "o"
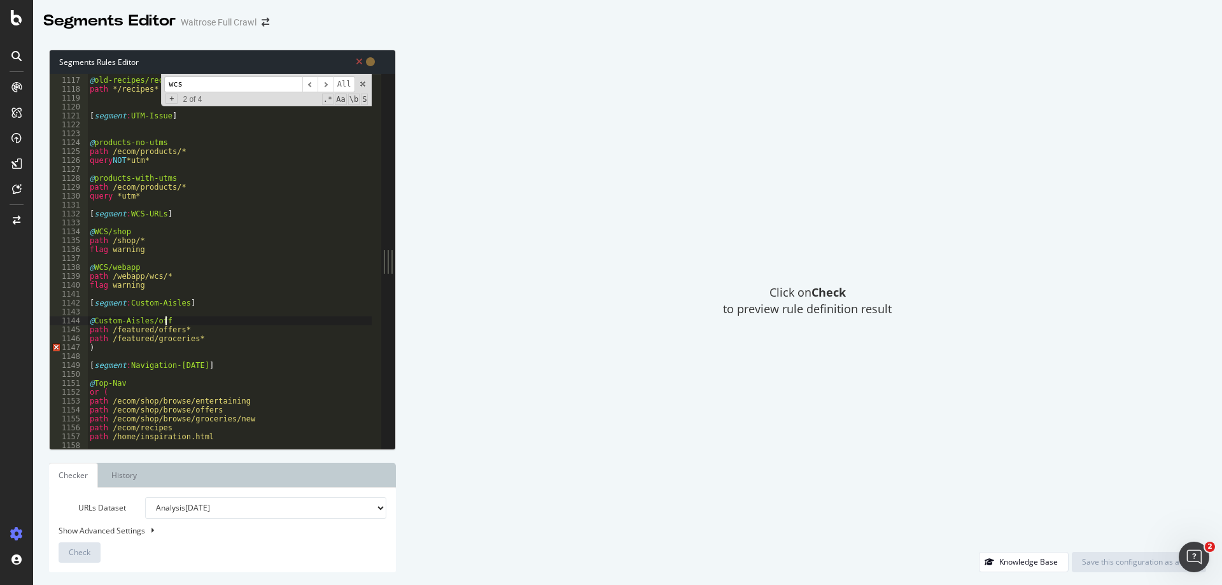
scroll to position [0, 6]
click at [193, 328] on div "@ old-recipes/recipe path */recipes* [ segment : UTM-Issue ] @ products-no-utms…" at bounding box center [404, 258] width 635 height 383
type textarea "path /featured/offers*"
type textarea ")"
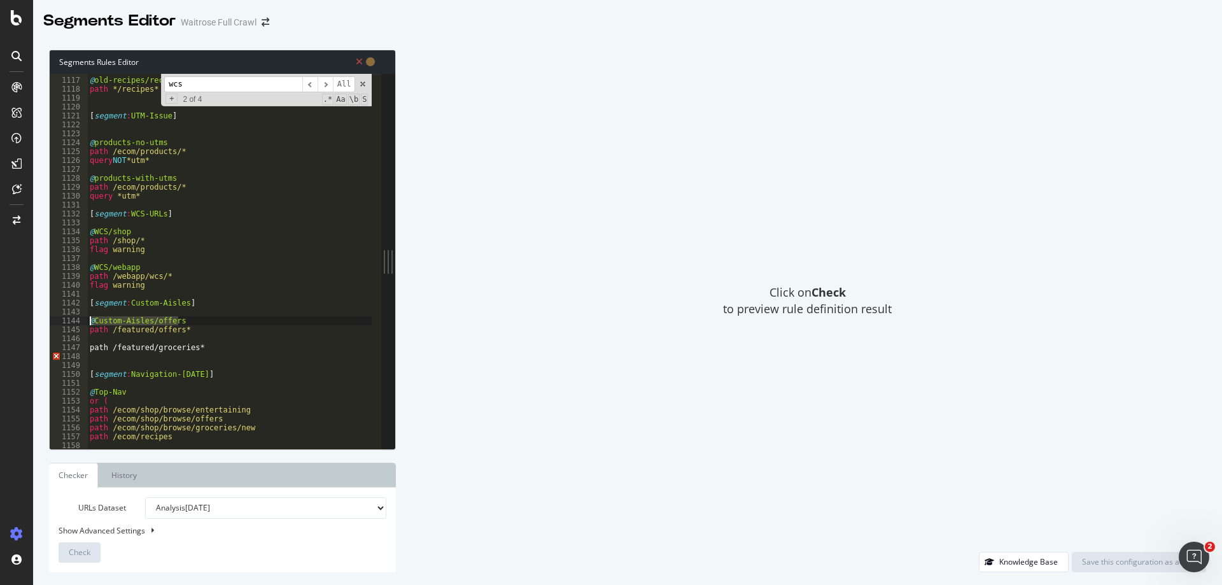
drag, startPoint x: 190, startPoint y: 321, endPoint x: 75, endPoint y: 321, distance: 115.2
click at [75, 321] on div "1116 1117 1118 1119 1120 1121 1122 1123 1124 1125 1126 1127 1128 1129 1130 1131…" at bounding box center [216, 261] width 332 height 375
type textarea "@Custom-Aisles/offers"
click at [122, 342] on div "@ old-recipes/recipe path */recipes* [ segment : UTM-Issue ] @ products-no-utms…" at bounding box center [404, 258] width 635 height 383
paste textarea "@Custom-Aisles/offers"
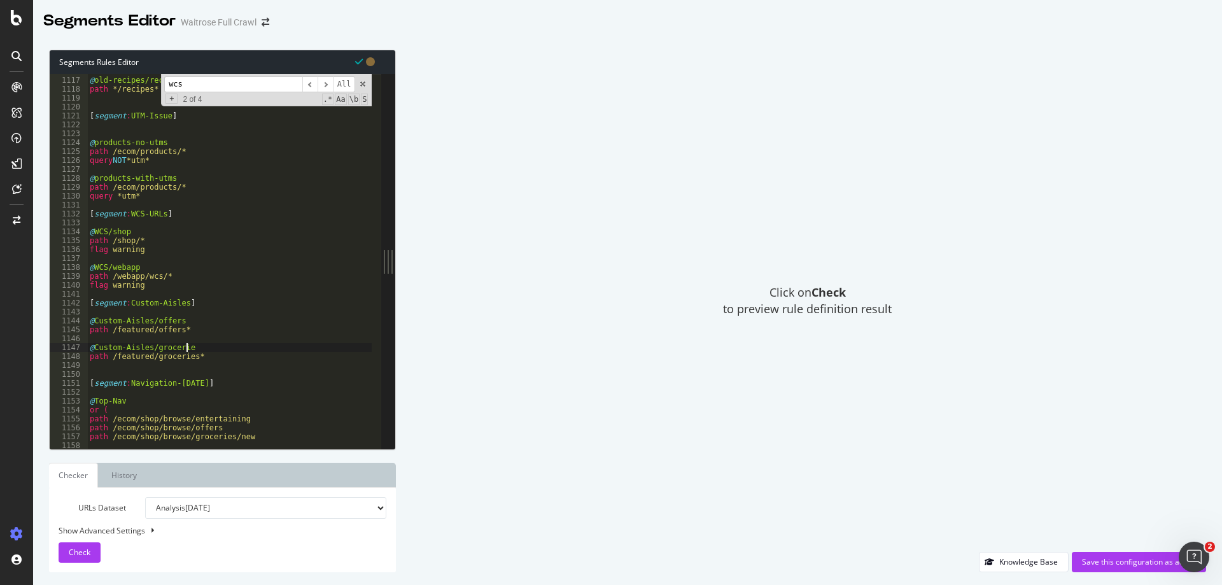
type textarea "@Custom-Aisles/groceries"
click at [135, 365] on div "@ old-recipes/recipe path */recipes* [ segment : UTM-Issue ] @ products-no-utms…" at bounding box center [404, 258] width 635 height 383
click at [109, 331] on div "@ old-recipes/recipe path */recipes* [ segment : UTM-Issue ] @ products-no-utms…" at bounding box center [404, 258] width 635 height 383
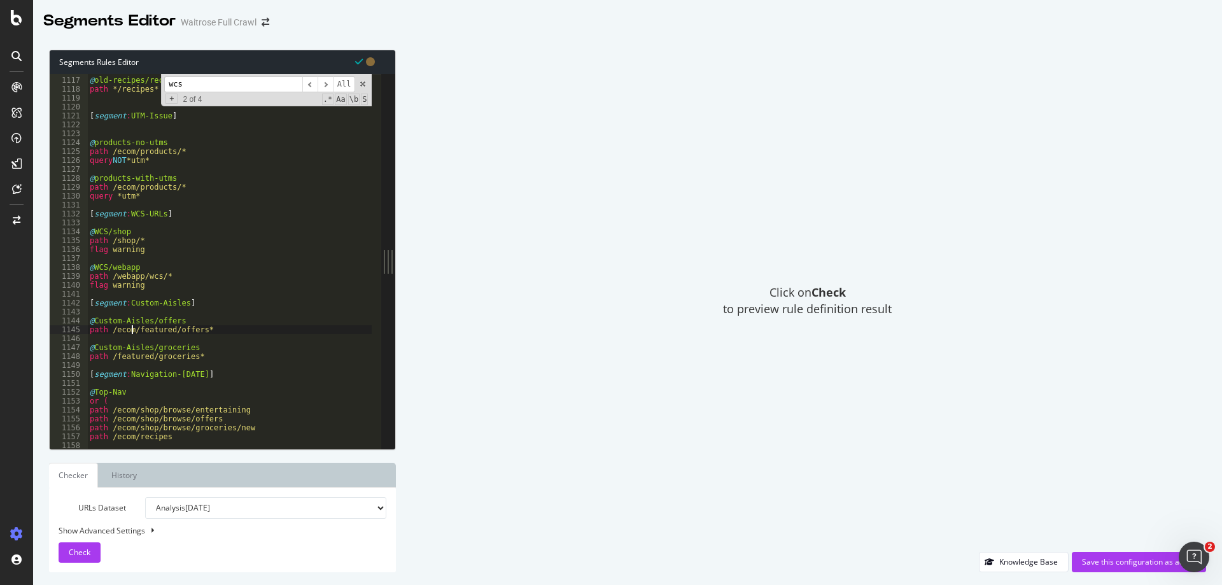
scroll to position [0, 3]
type textarea "path /ecom/shop/featured/offers*"
click at [99, 319] on div "@ old-recipes/recipe path */recipes* [ segment : UTM-Issue ] @ products-no-utms…" at bounding box center [404, 258] width 635 height 383
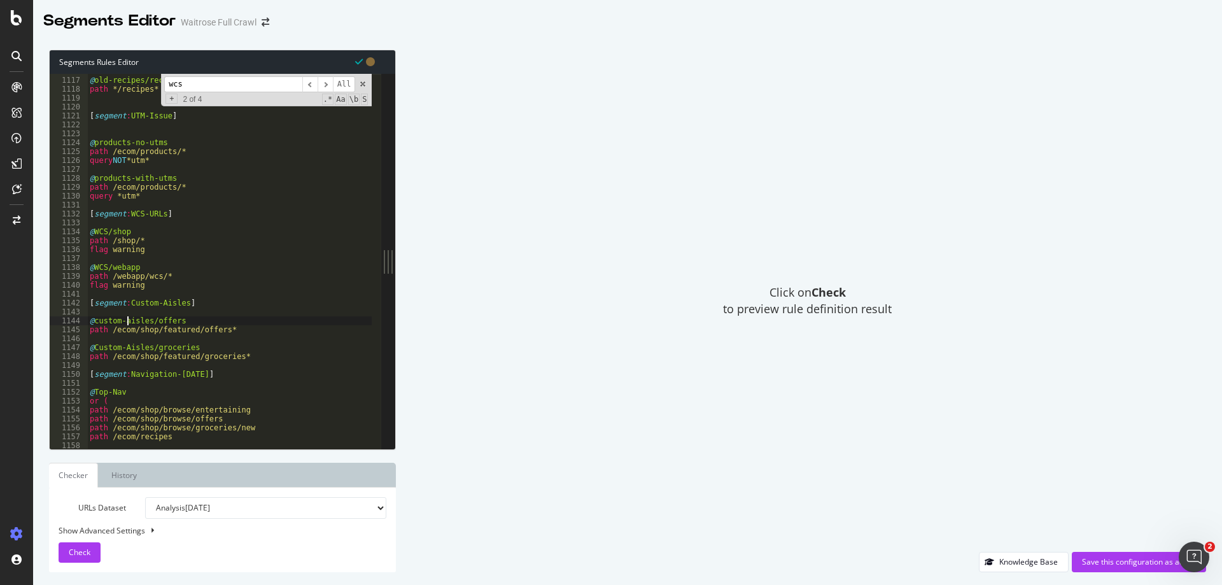
type textarea "path /ecom/shop/featured/offers*"
type textarea "@custom-aisles/groceries"
click at [1123, 558] on div "Save this configuration as active" at bounding box center [1139, 561] width 114 height 11
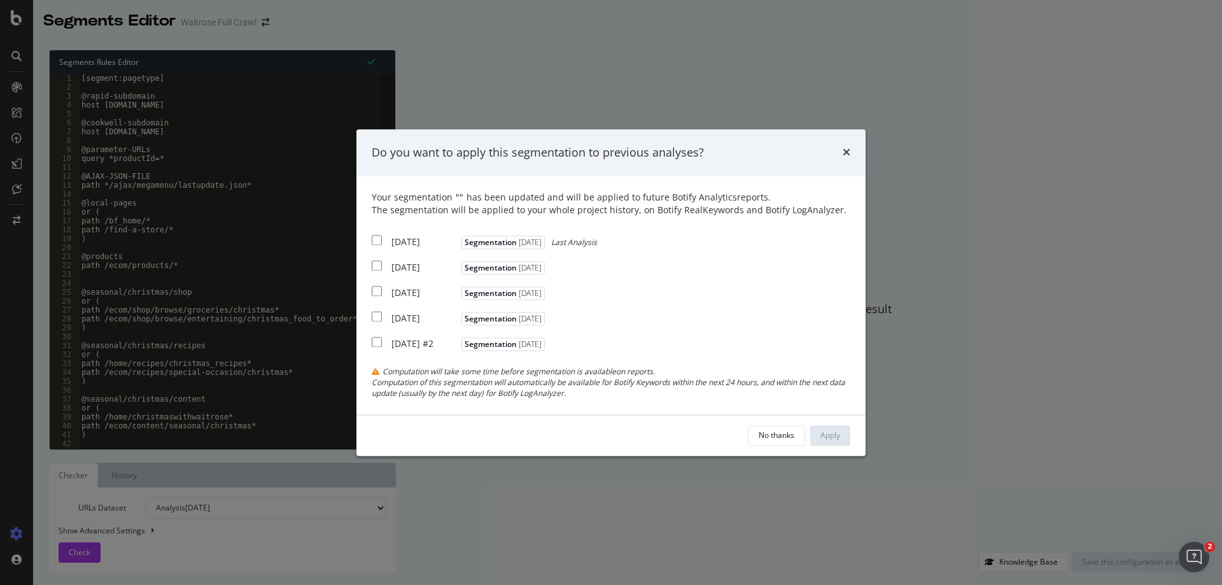
click at [376, 239] on input "modal" at bounding box center [377, 240] width 10 height 10
checkbox input "true"
click at [378, 261] on input "modal" at bounding box center [377, 266] width 10 height 10
checkbox input "true"
click at [381, 291] on input "modal" at bounding box center [377, 291] width 10 height 10
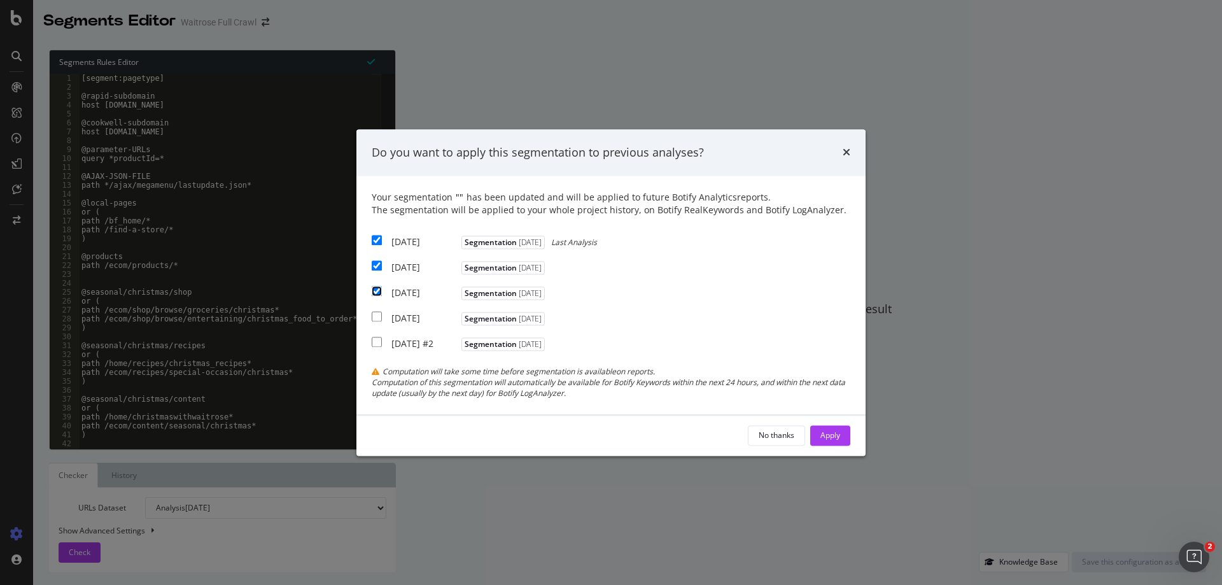
checkbox input "true"
click at [818, 445] on button "Apply" at bounding box center [830, 435] width 40 height 20
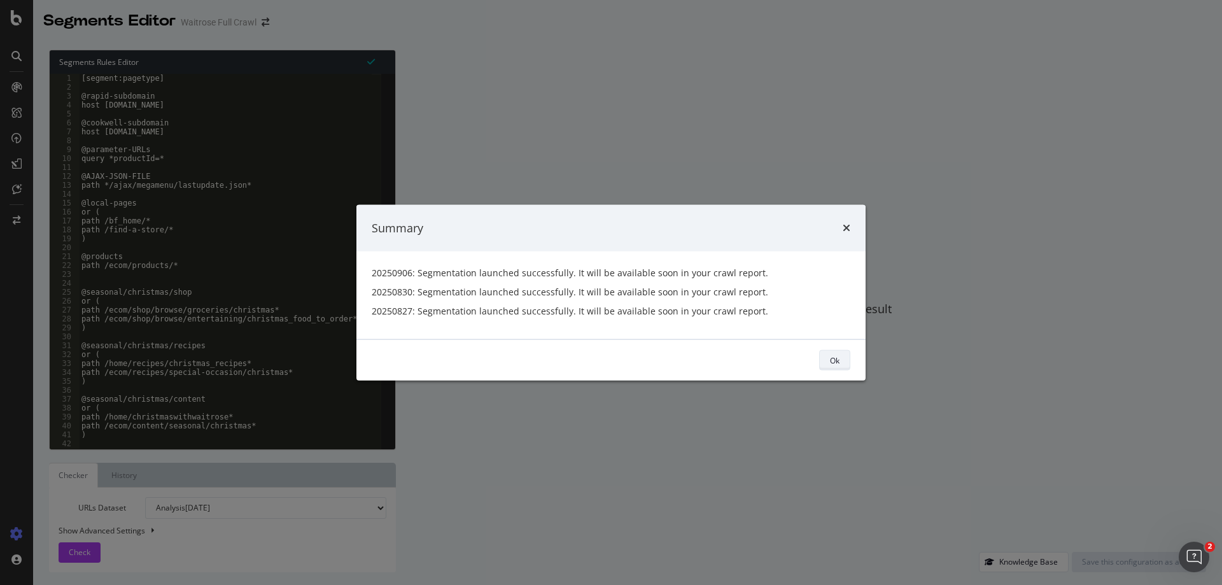
click at [838, 365] on div "Ok" at bounding box center [835, 359] width 10 height 11
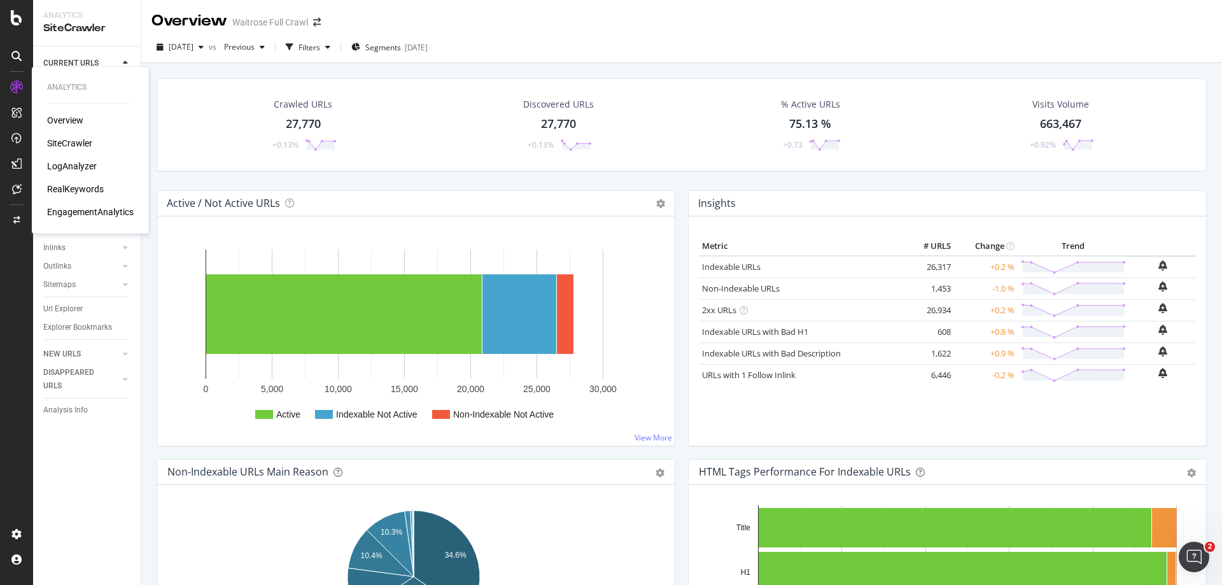
click at [67, 173] on div "Overview SiteCrawler LogAnalyzer RealKeywords EngagementAnalytics" at bounding box center [90, 166] width 87 height 104
click at [65, 166] on div "LogAnalyzer" at bounding box center [72, 166] width 50 height 13
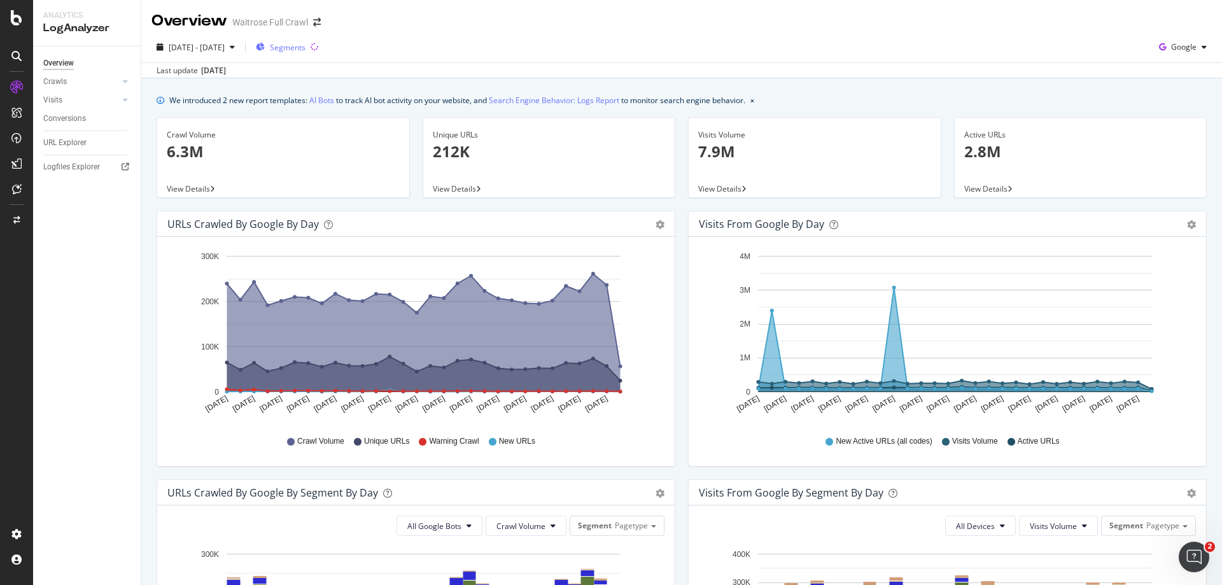
click at [305, 45] on span "Segments" at bounding box center [288, 47] width 36 height 11
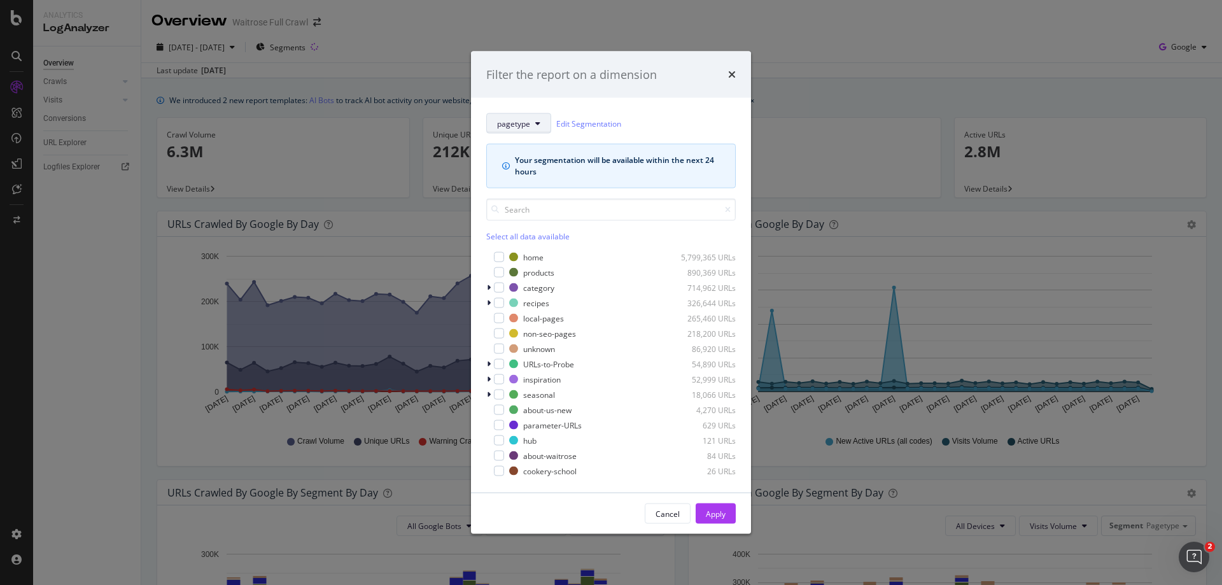
click at [521, 124] on span "pagetype" at bounding box center [513, 123] width 33 height 11
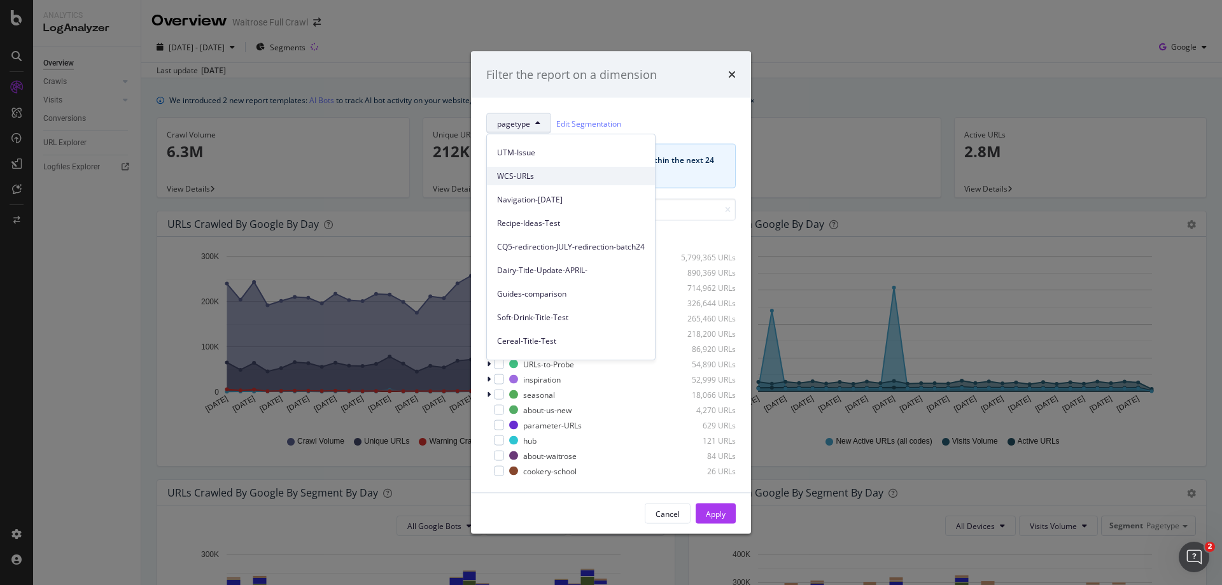
scroll to position [106, 0]
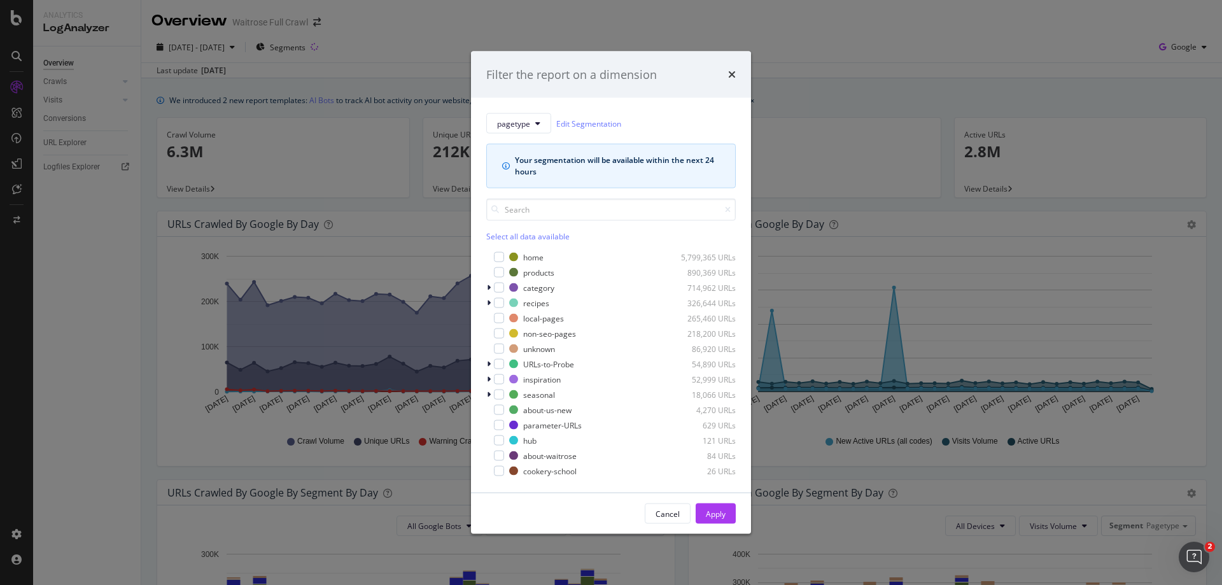
click at [601, 25] on div "Filter the report on a dimension pagetype Edit Segmentation Your segmentation w…" at bounding box center [611, 292] width 1222 height 585
